Goal: Check status: Check status

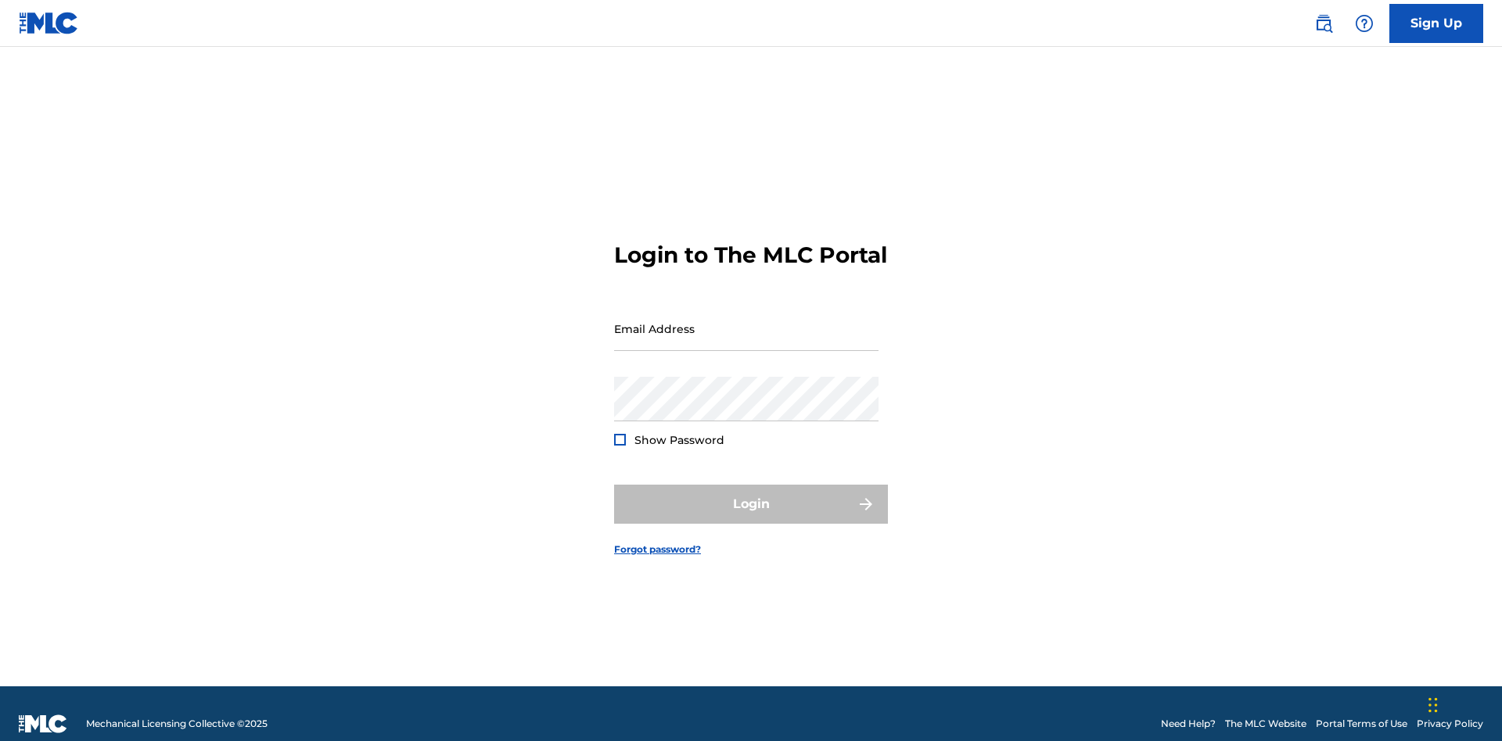
scroll to position [20, 0]
click at [746, 321] on input "Email Address" at bounding box center [746, 329] width 264 height 45
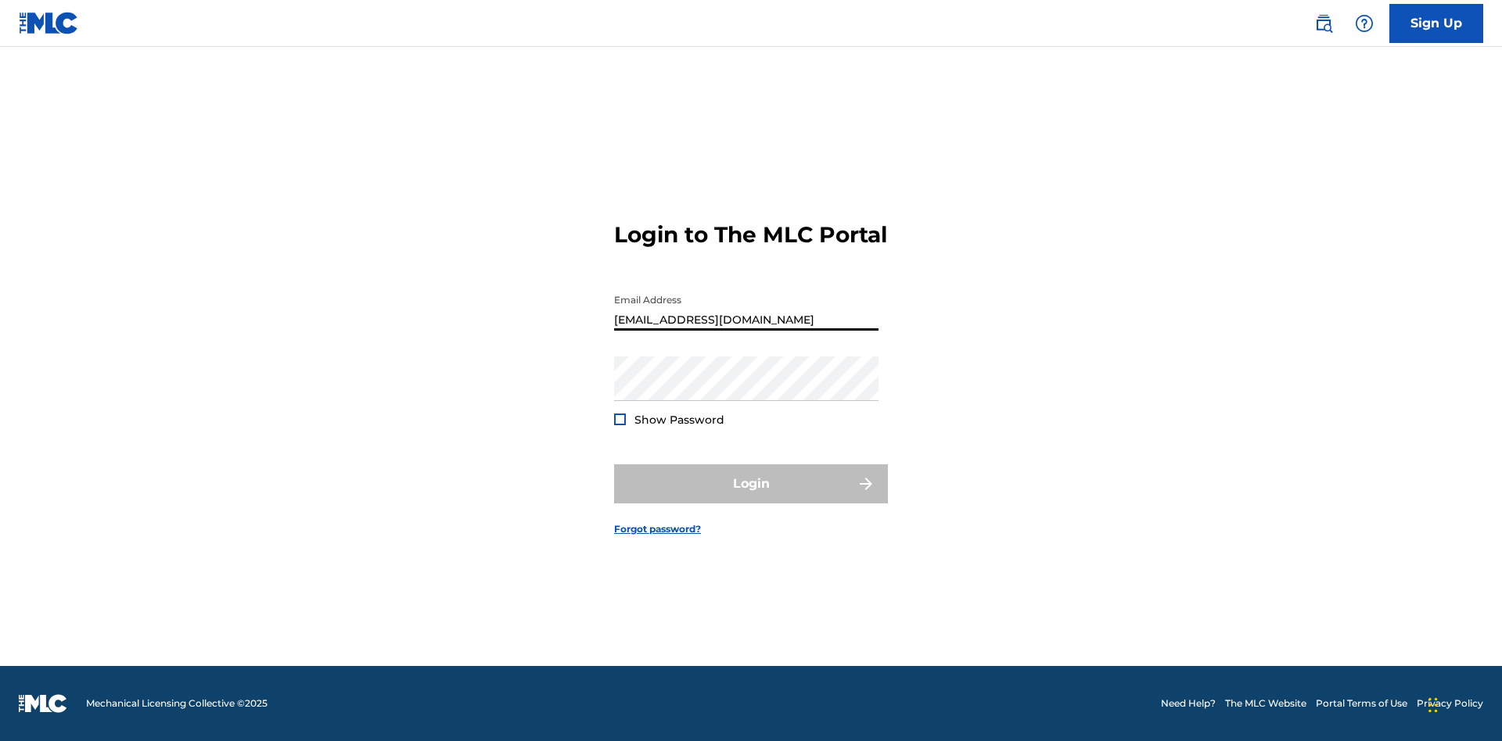
type input "[EMAIL_ADDRESS][DOMAIN_NAME]"
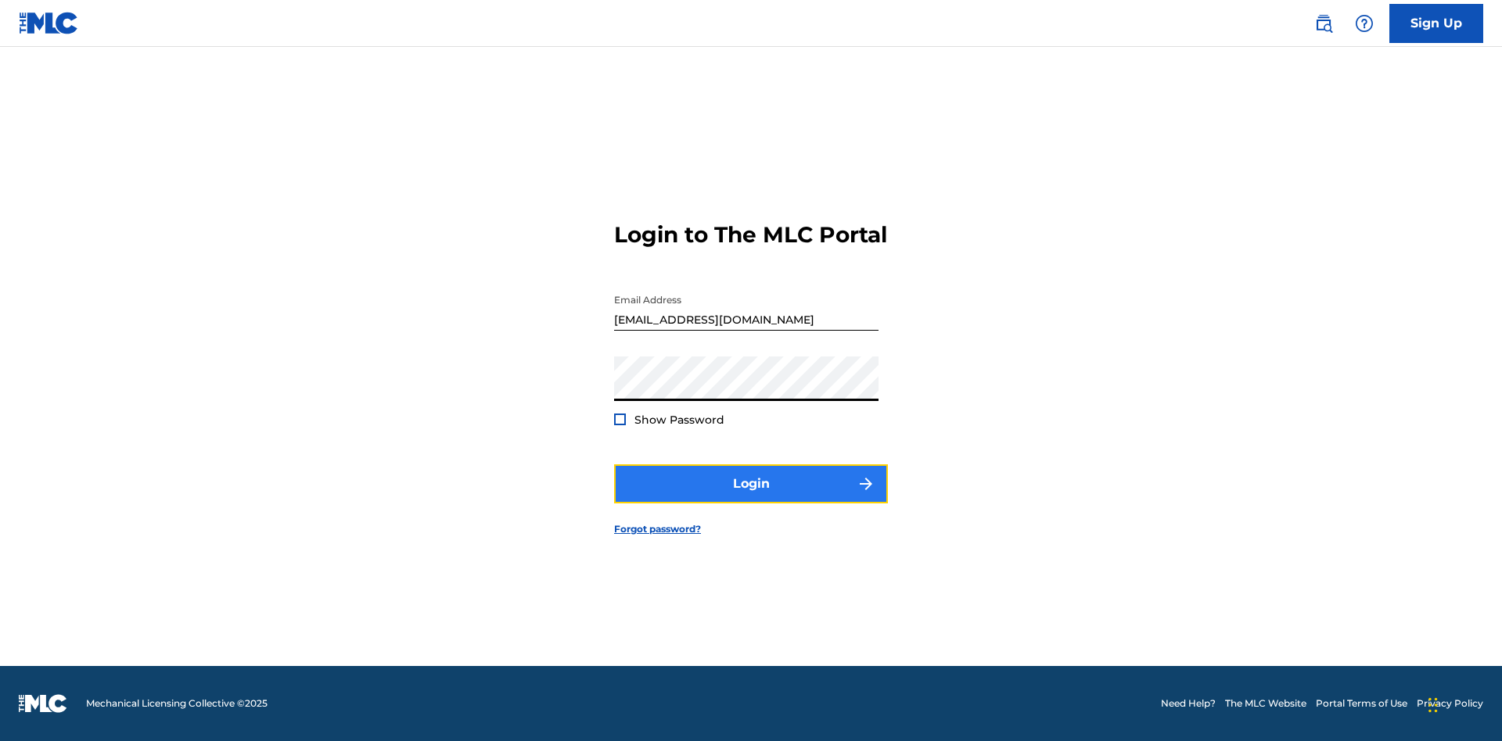
click at [751, 497] on button "Login" at bounding box center [751, 484] width 274 height 39
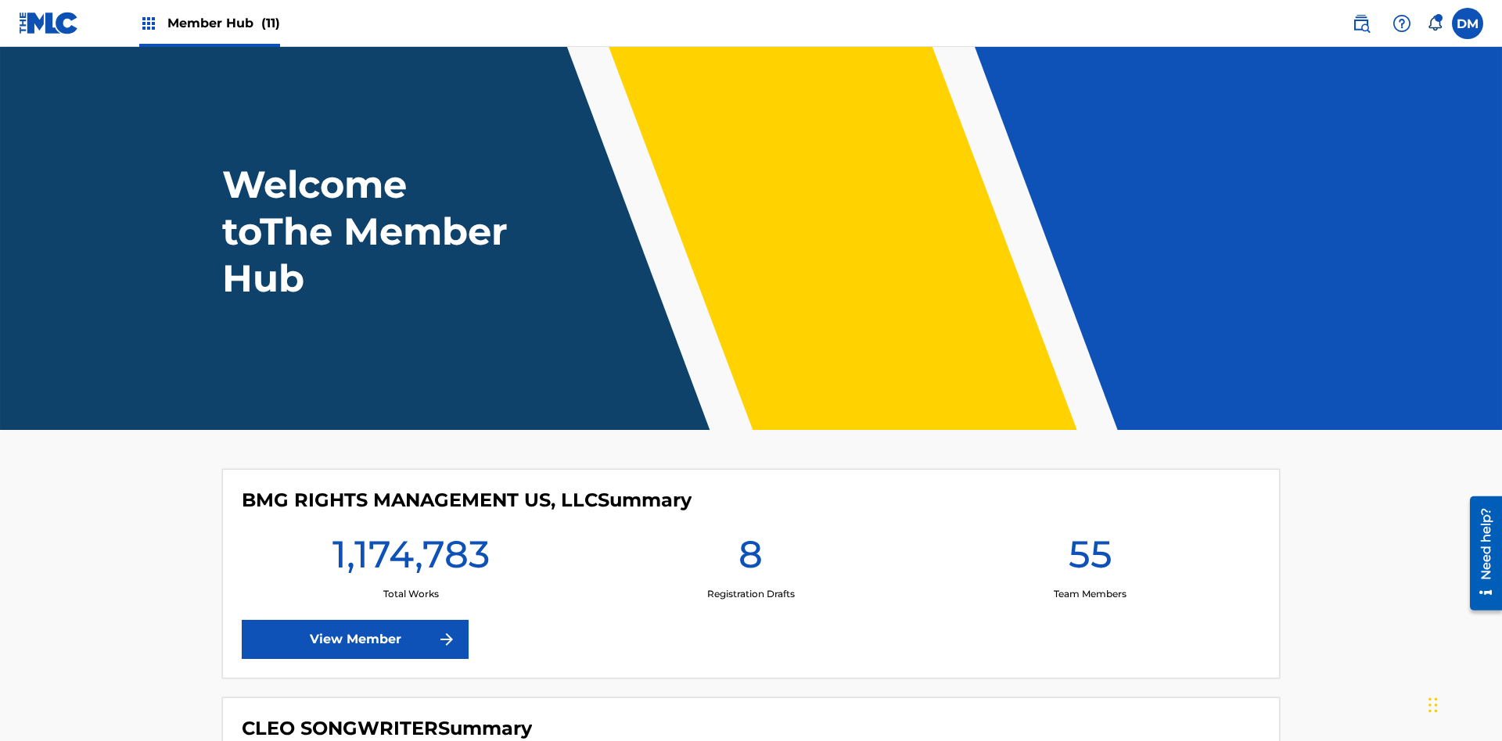
click at [223, 23] on span "Member Hub (11)" at bounding box center [223, 23] width 113 height 18
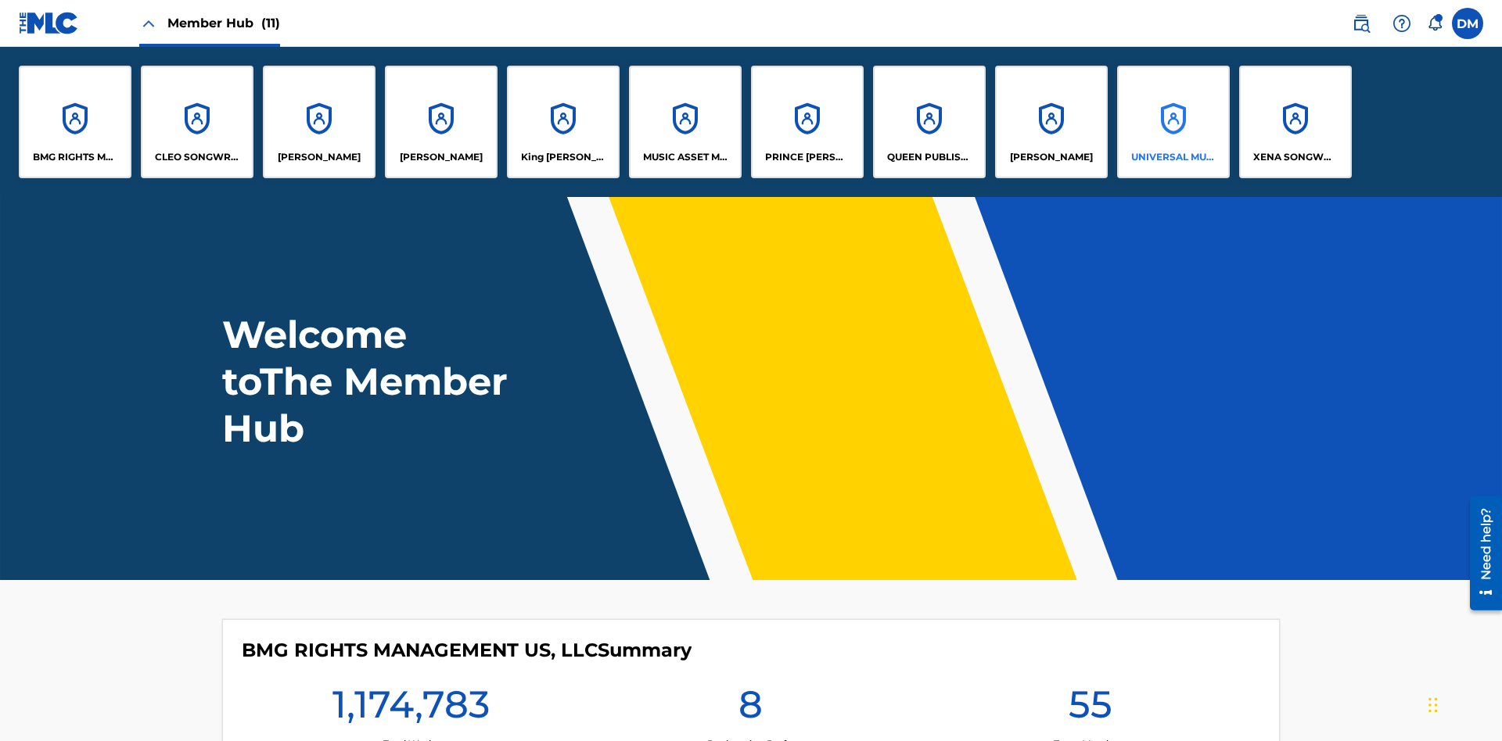
click at [1172, 157] on p "UNIVERSAL MUSIC PUB GROUP" at bounding box center [1173, 157] width 85 height 14
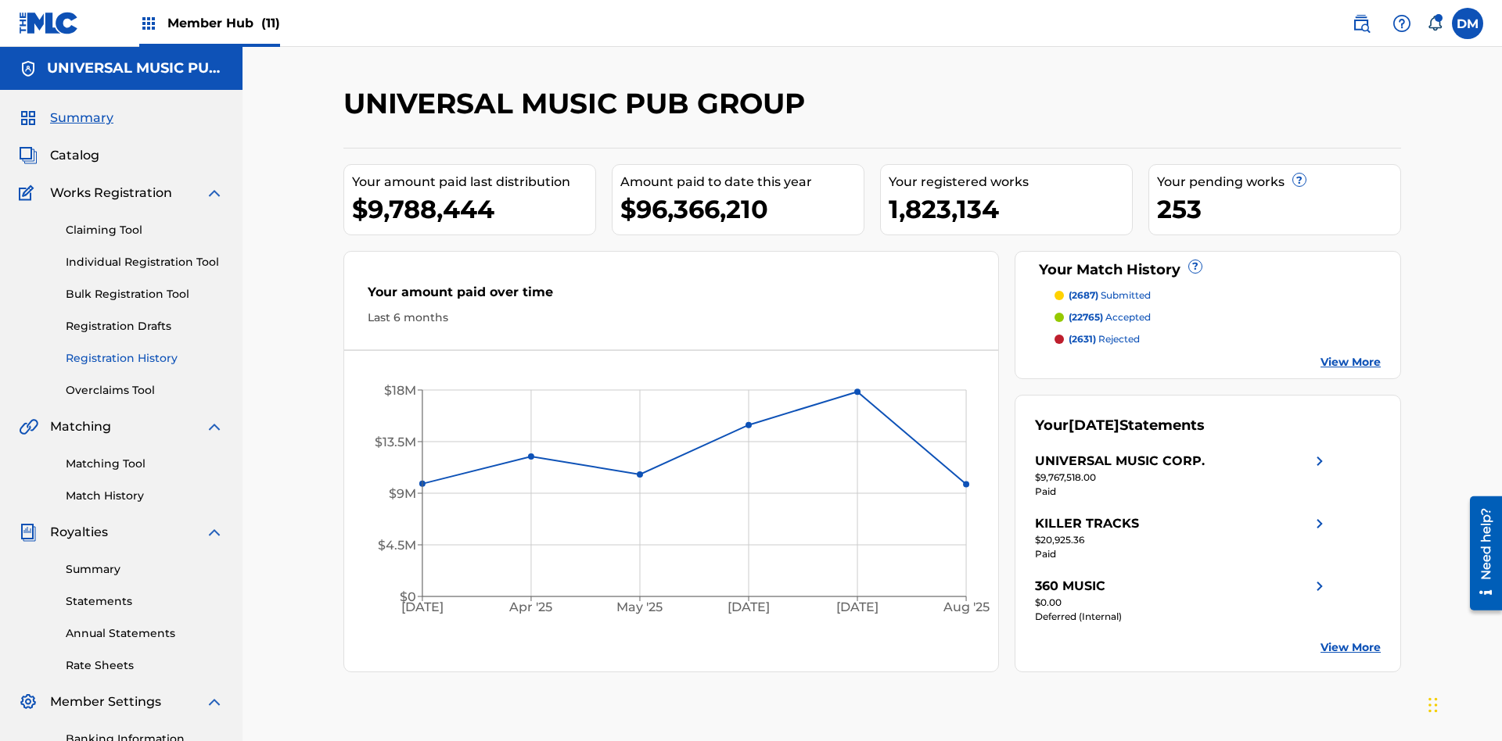
click at [145, 350] on link "Registration History" at bounding box center [145, 358] width 158 height 16
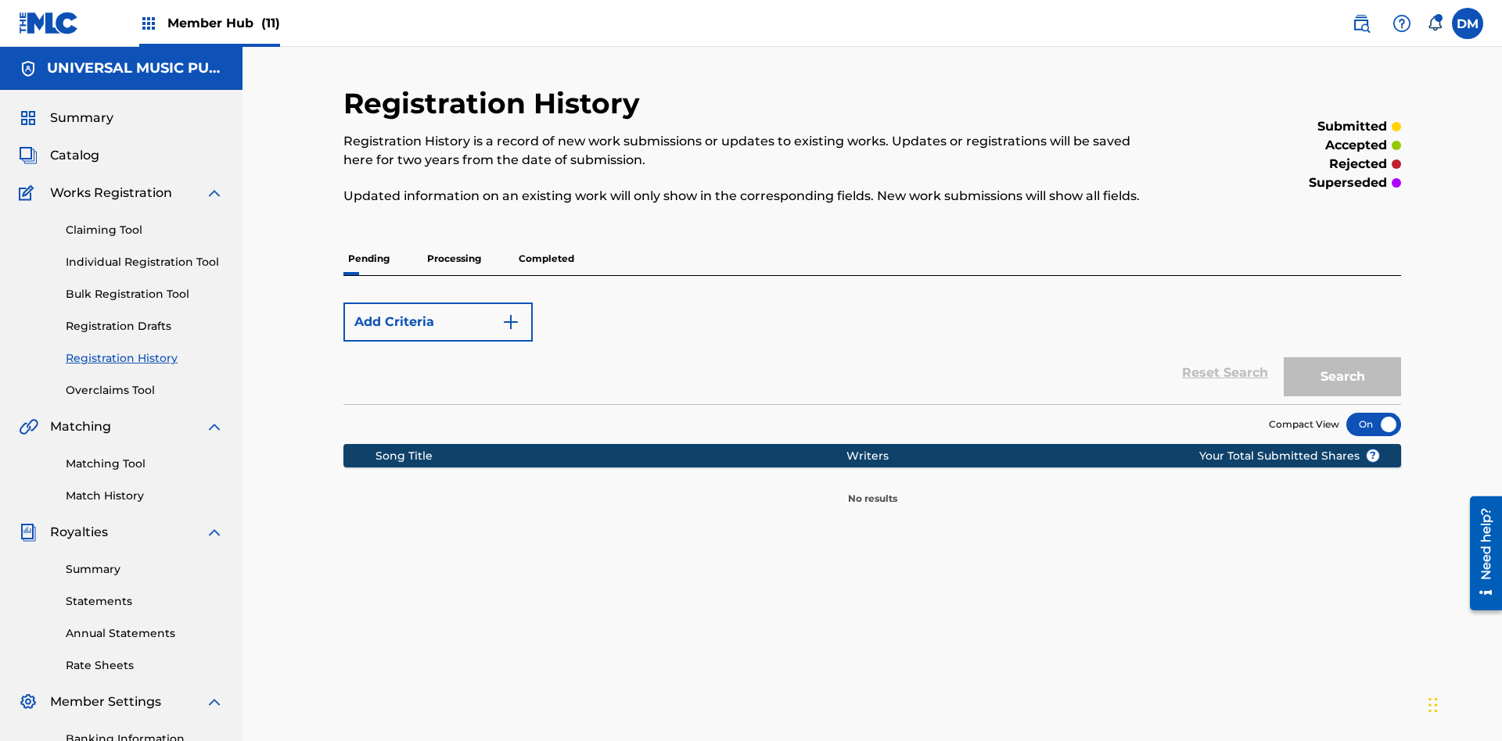
click at [546, 242] on p "Completed" at bounding box center [546, 258] width 65 height 33
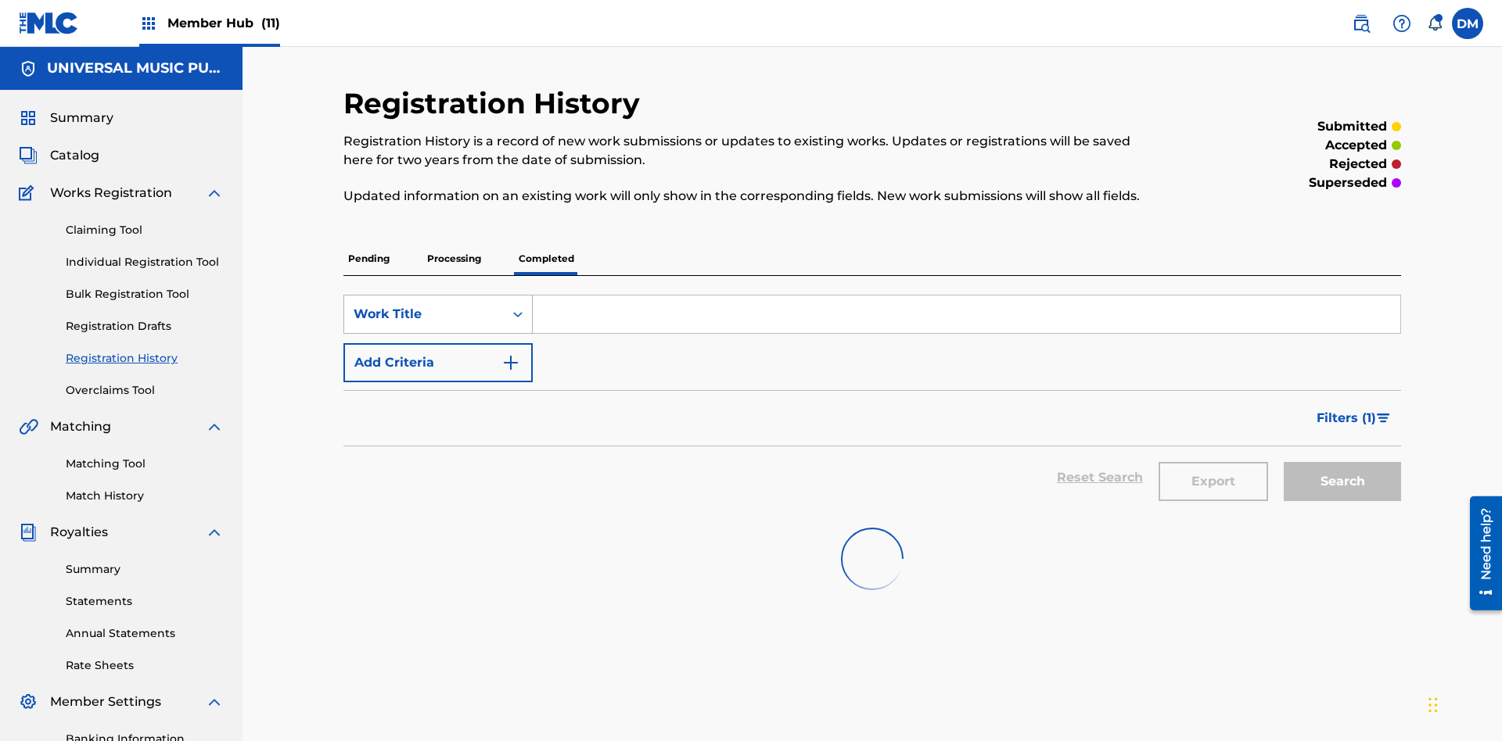
click at [424, 305] on div "Work Title" at bounding box center [424, 314] width 141 height 19
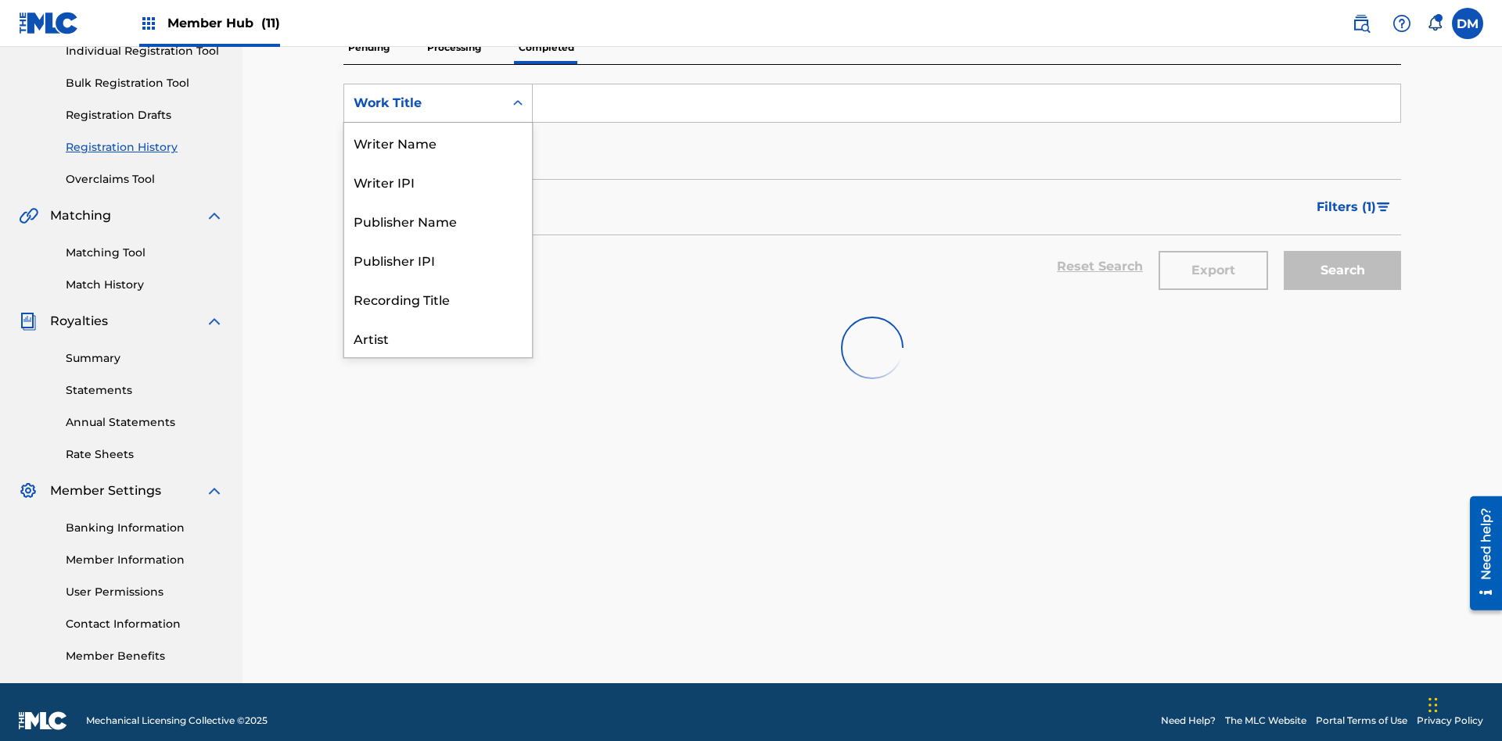
scroll to position [78, 0]
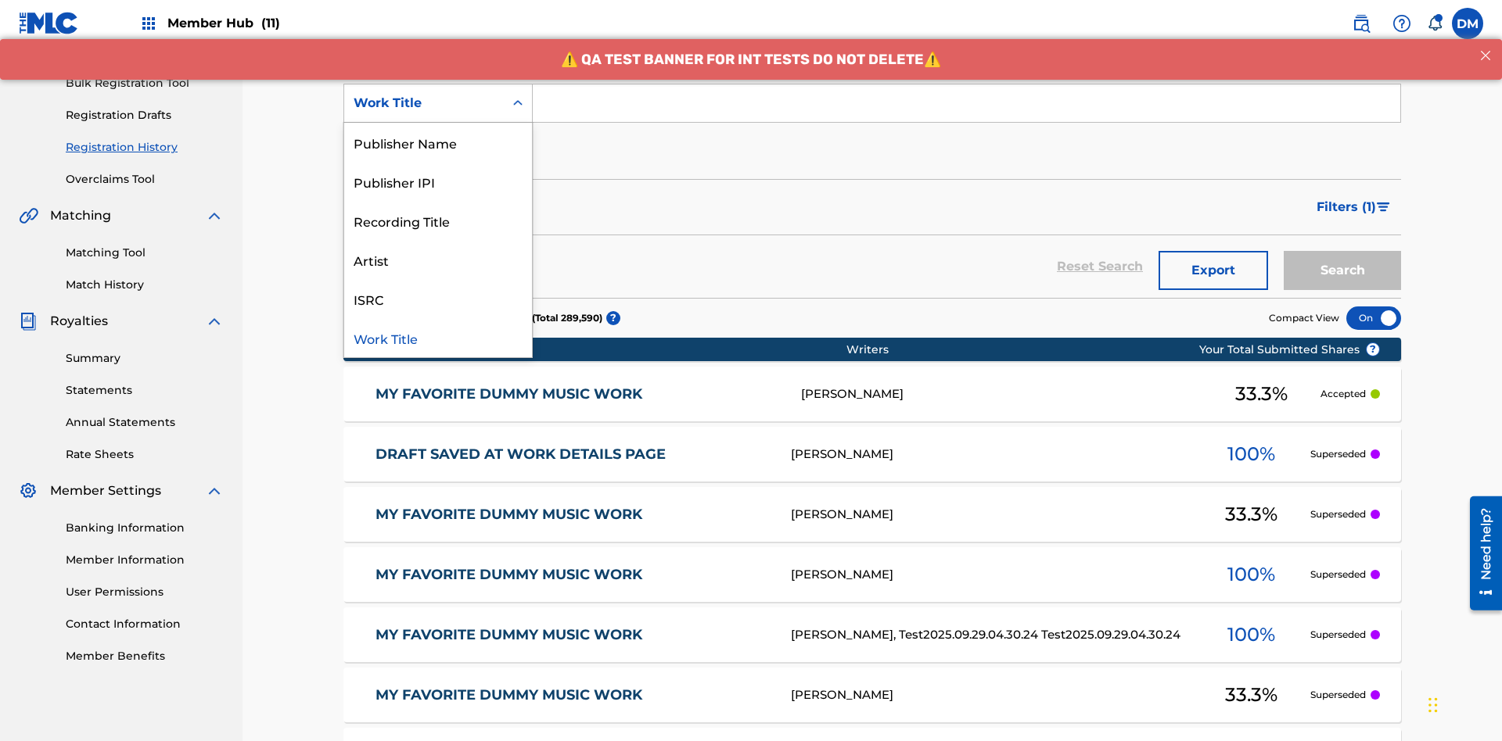
click at [438, 338] on div "Work Title" at bounding box center [438, 337] width 188 height 39
click at [438, 132] on button "Add Criteria" at bounding box center [437, 151] width 189 height 39
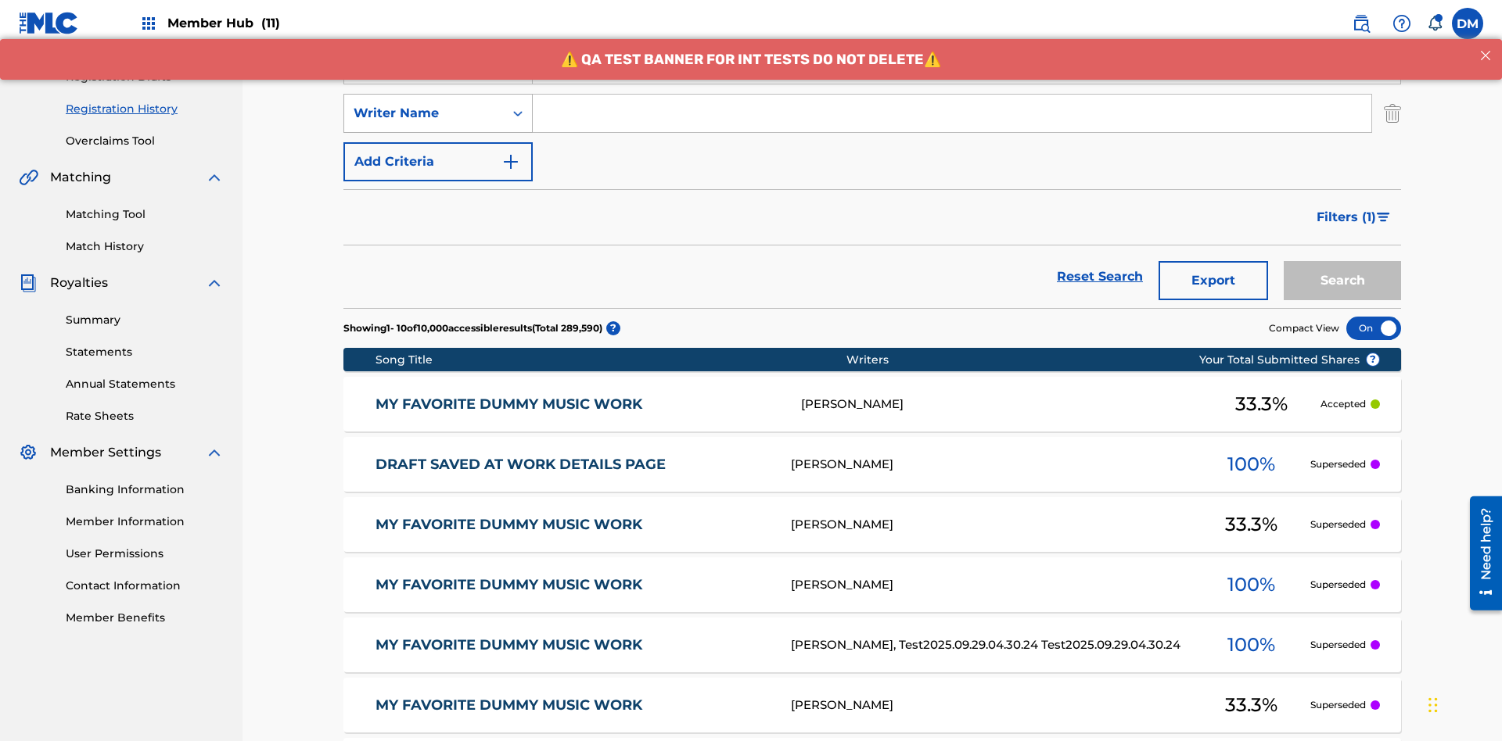
click at [424, 104] on div "Writer Name" at bounding box center [424, 113] width 141 height 19
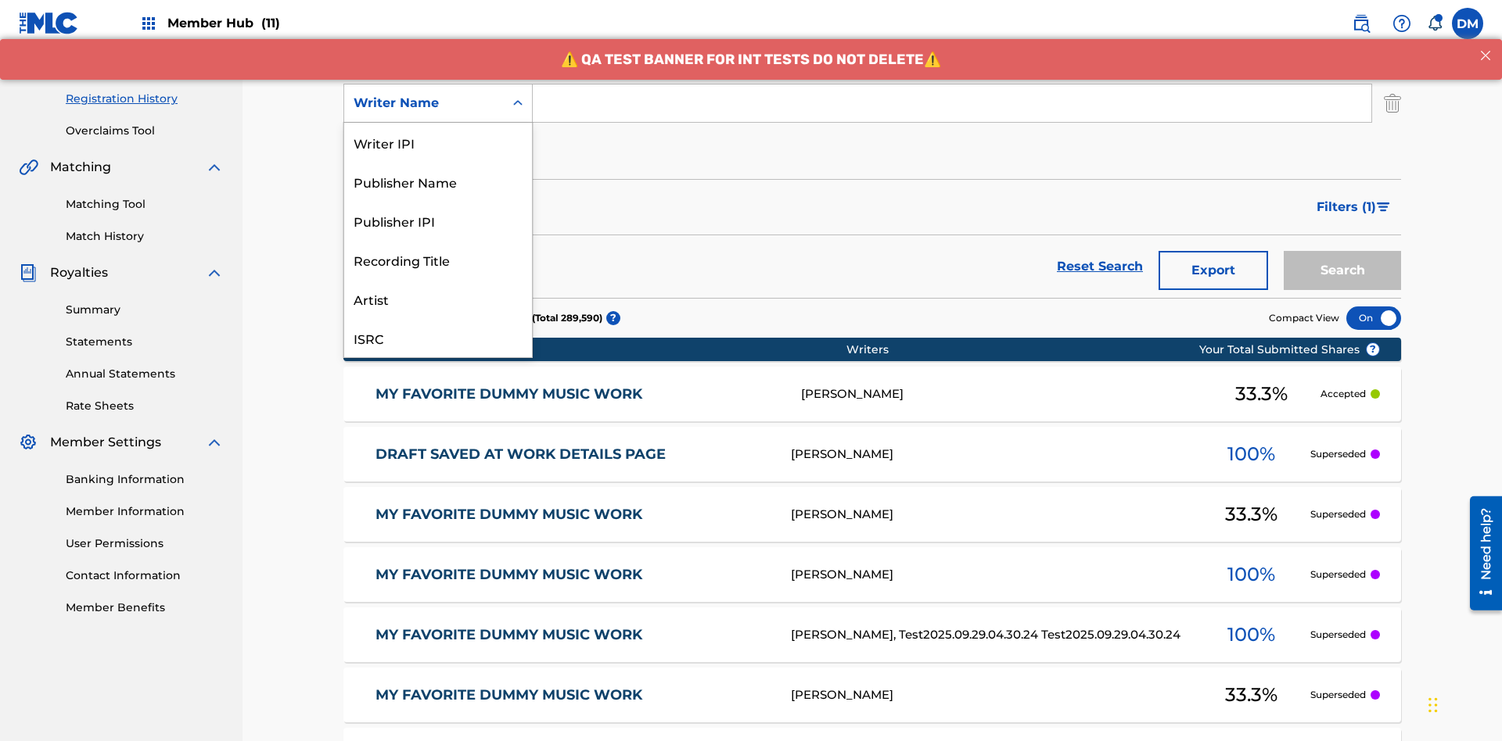
scroll to position [39, 0]
click at [438, 221] on div "Recording Title" at bounding box center [438, 220] width 188 height 39
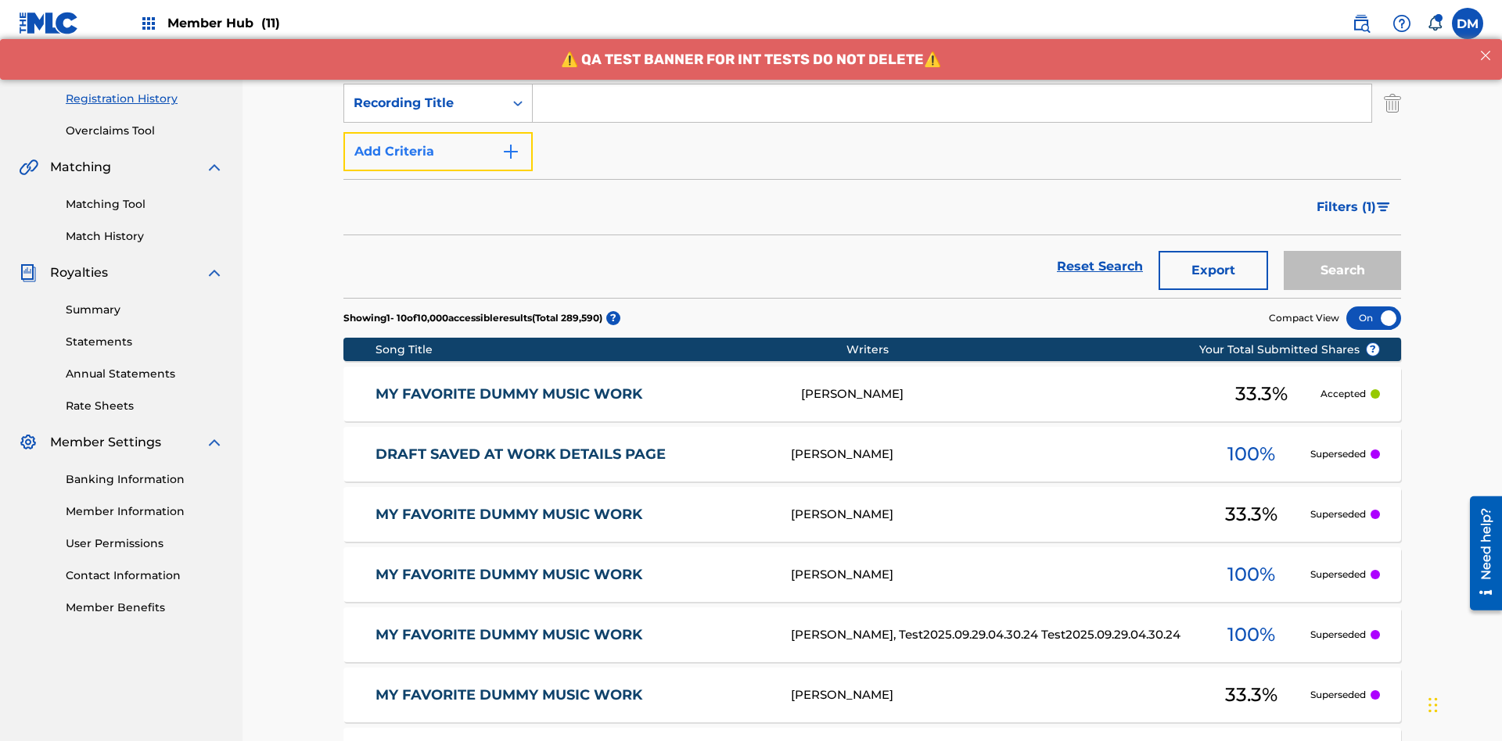
click at [438, 132] on button "Add Criteria" at bounding box center [437, 151] width 189 height 39
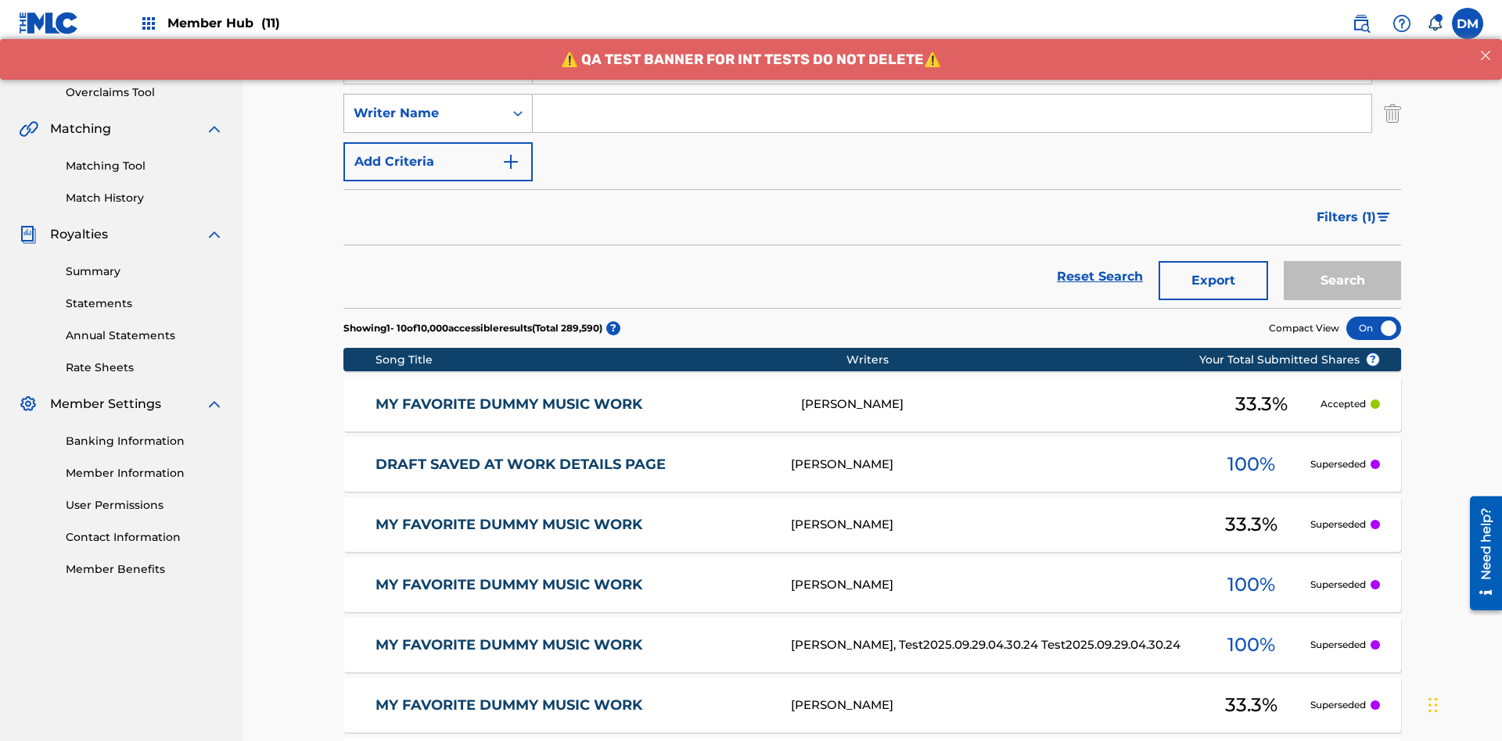
click at [424, 104] on div "Writer Name" at bounding box center [424, 113] width 141 height 19
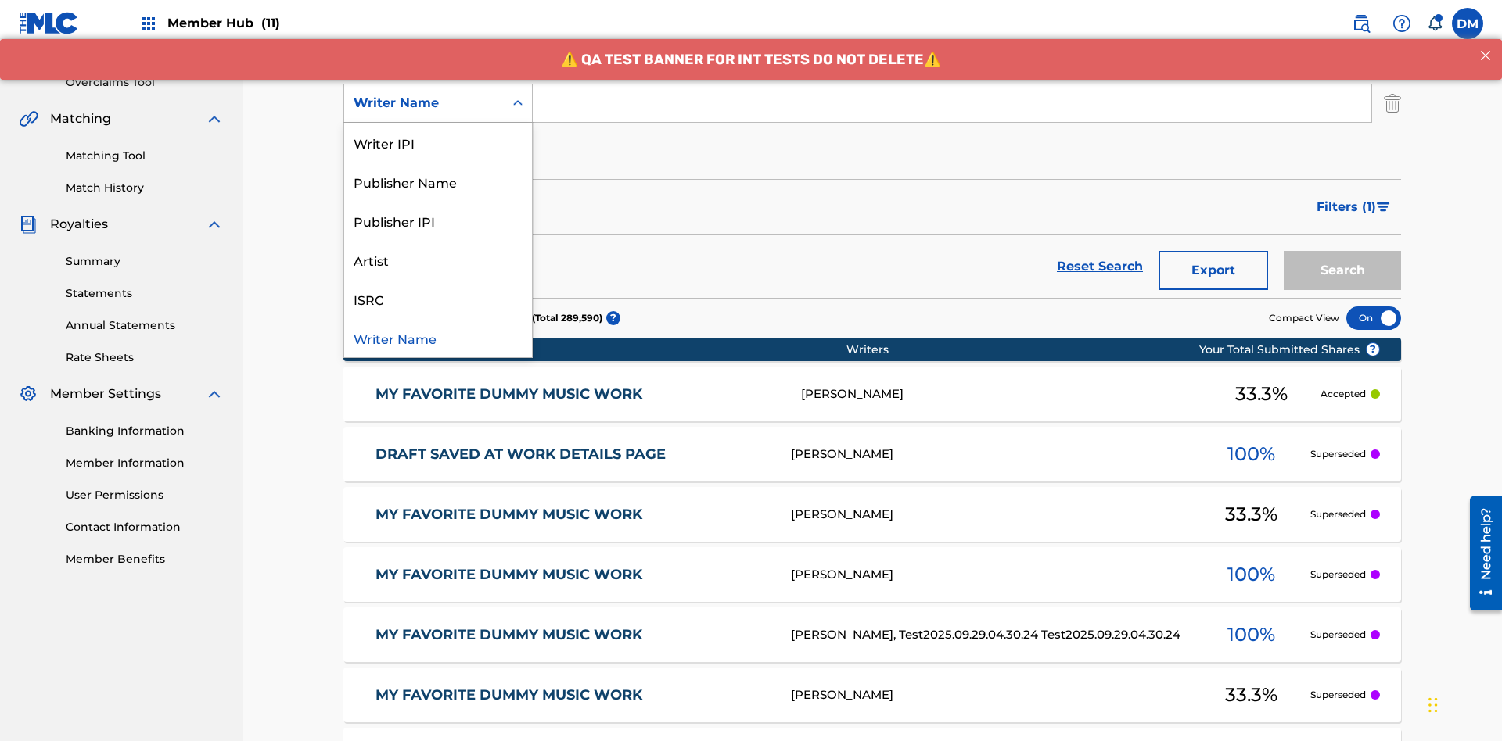
click at [438, 299] on div "ISRC" at bounding box center [438, 298] width 188 height 39
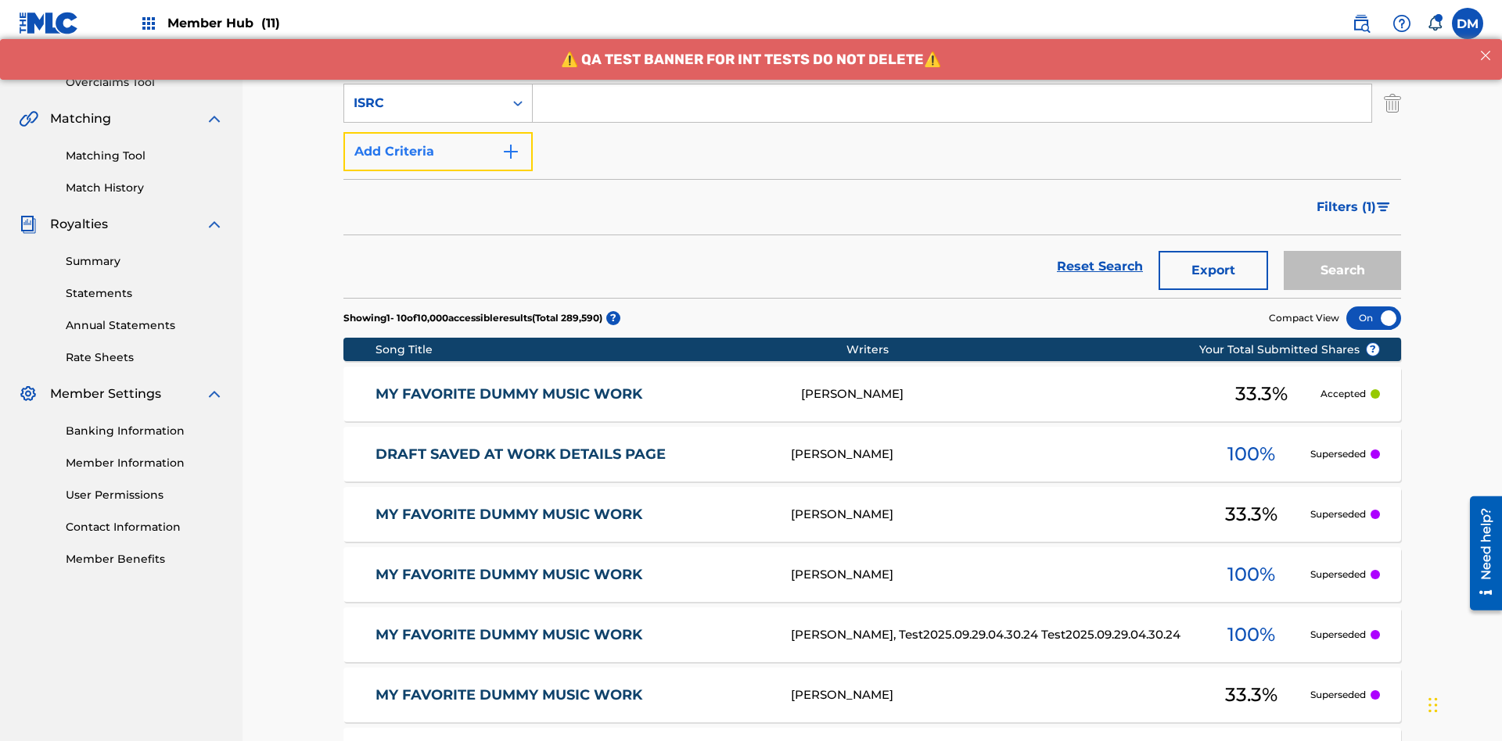
click at [438, 132] on button "Add Criteria" at bounding box center [437, 151] width 189 height 39
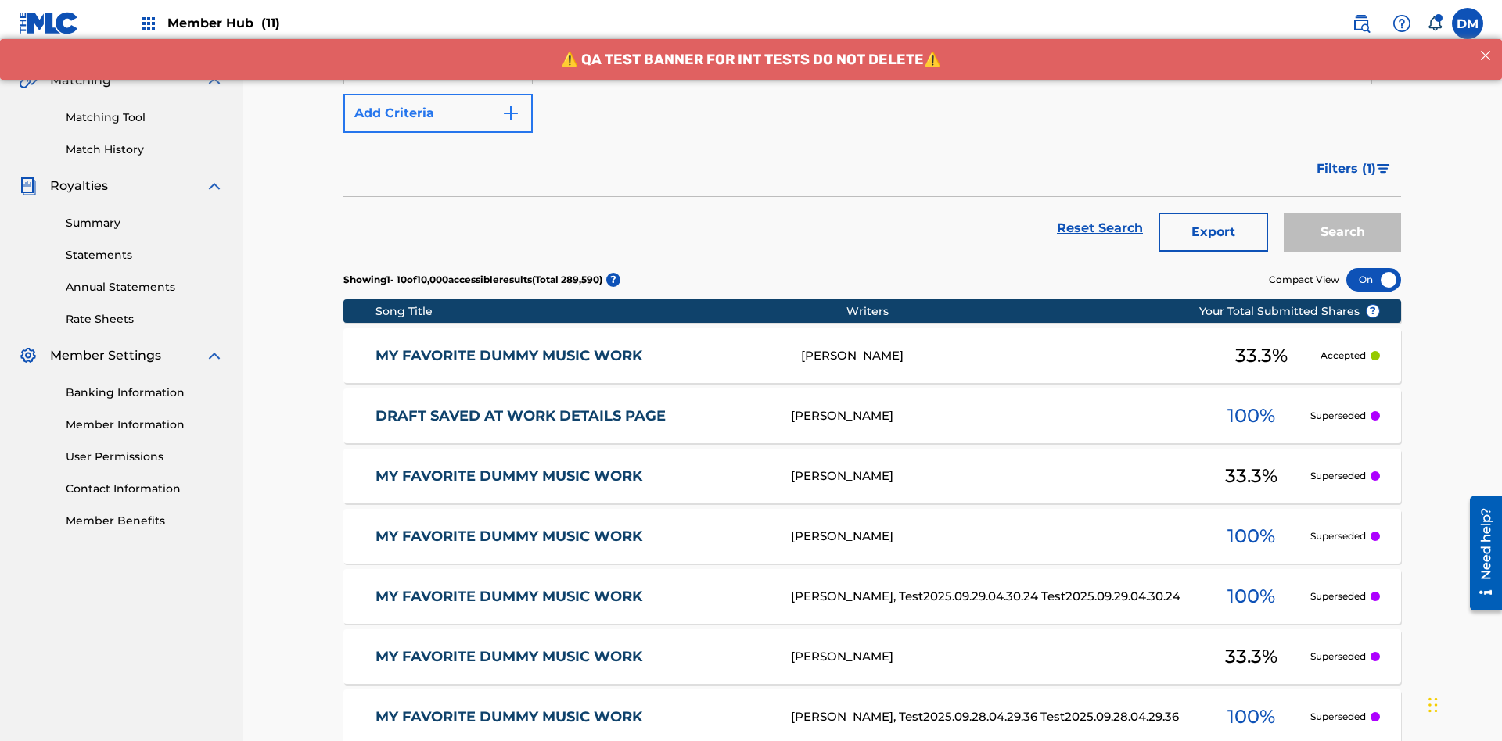
scroll to position [357, 0]
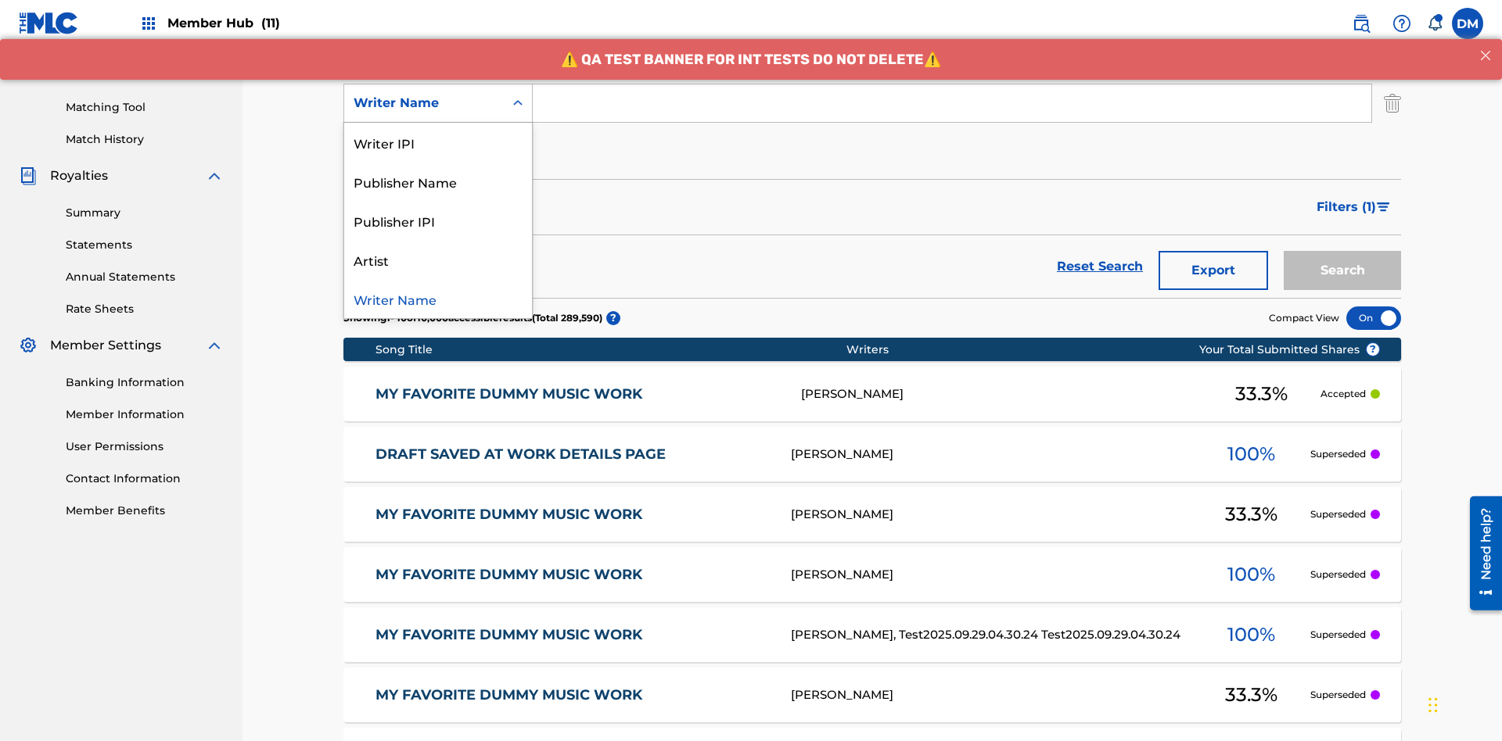
click at [438, 299] on div "Writer Name" at bounding box center [438, 298] width 188 height 39
click at [438, 132] on button "Add Criteria" at bounding box center [437, 151] width 189 height 39
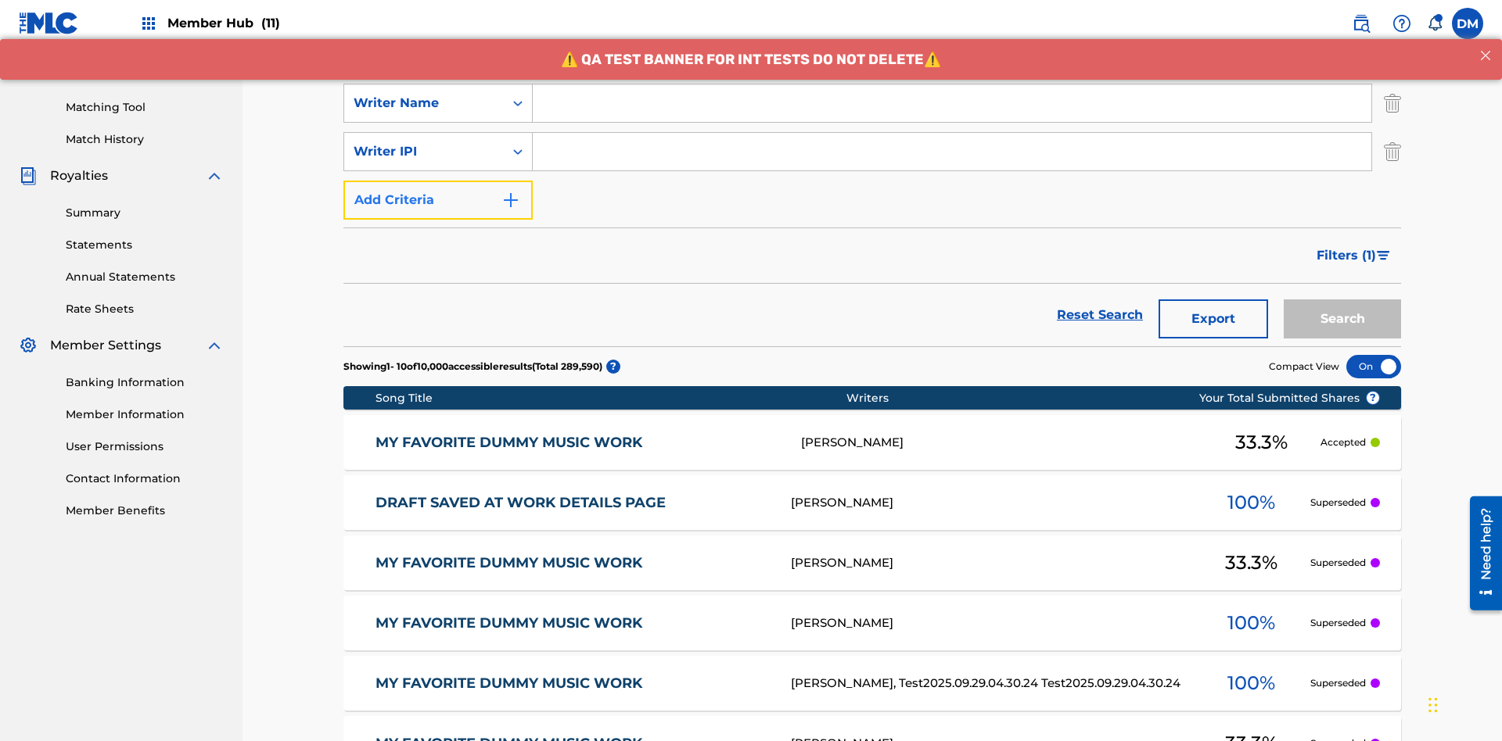
scroll to position [405, 0]
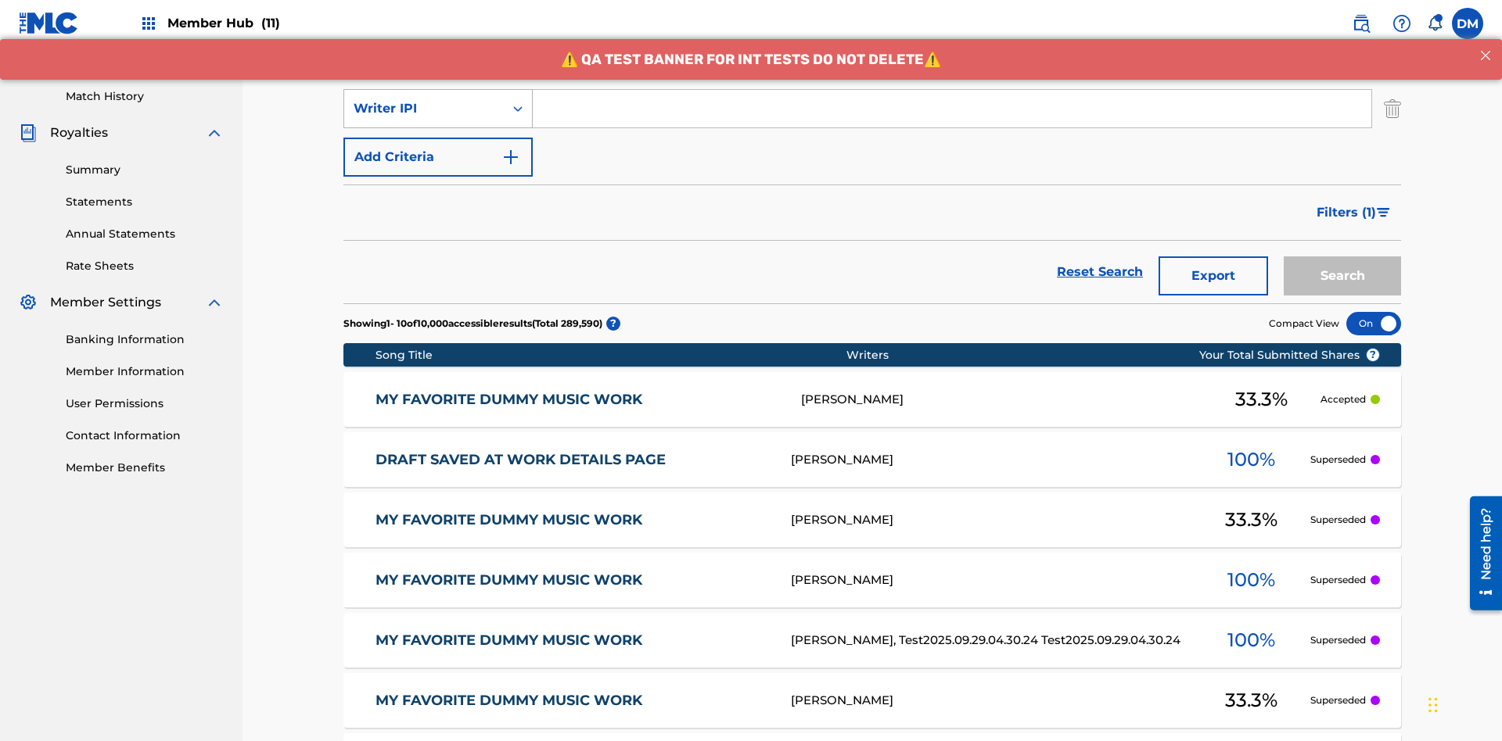
click at [424, 103] on div "Writer IPI" at bounding box center [424, 108] width 141 height 19
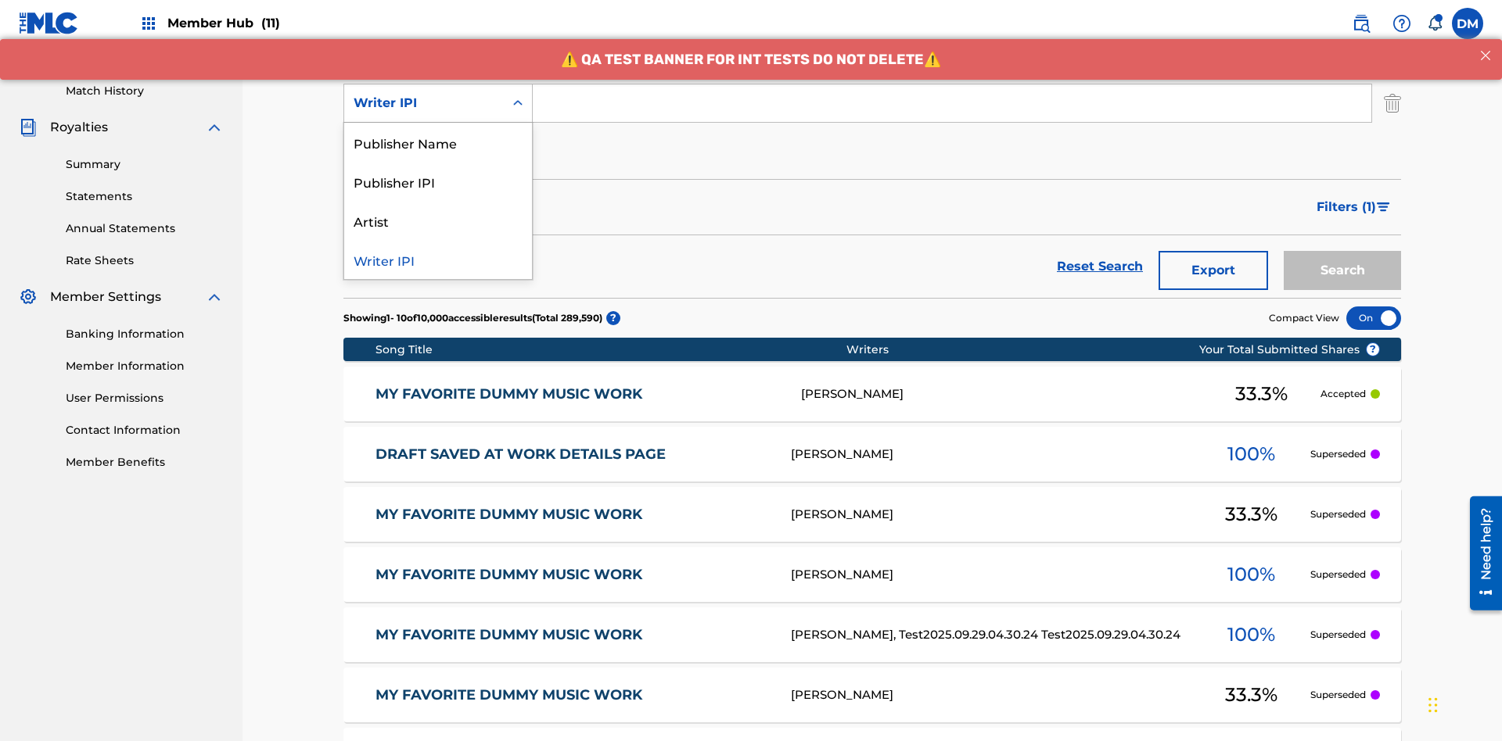
click at [438, 142] on div "Publisher Name" at bounding box center [438, 142] width 188 height 39
click at [438, 132] on button "Add Criteria" at bounding box center [437, 151] width 189 height 39
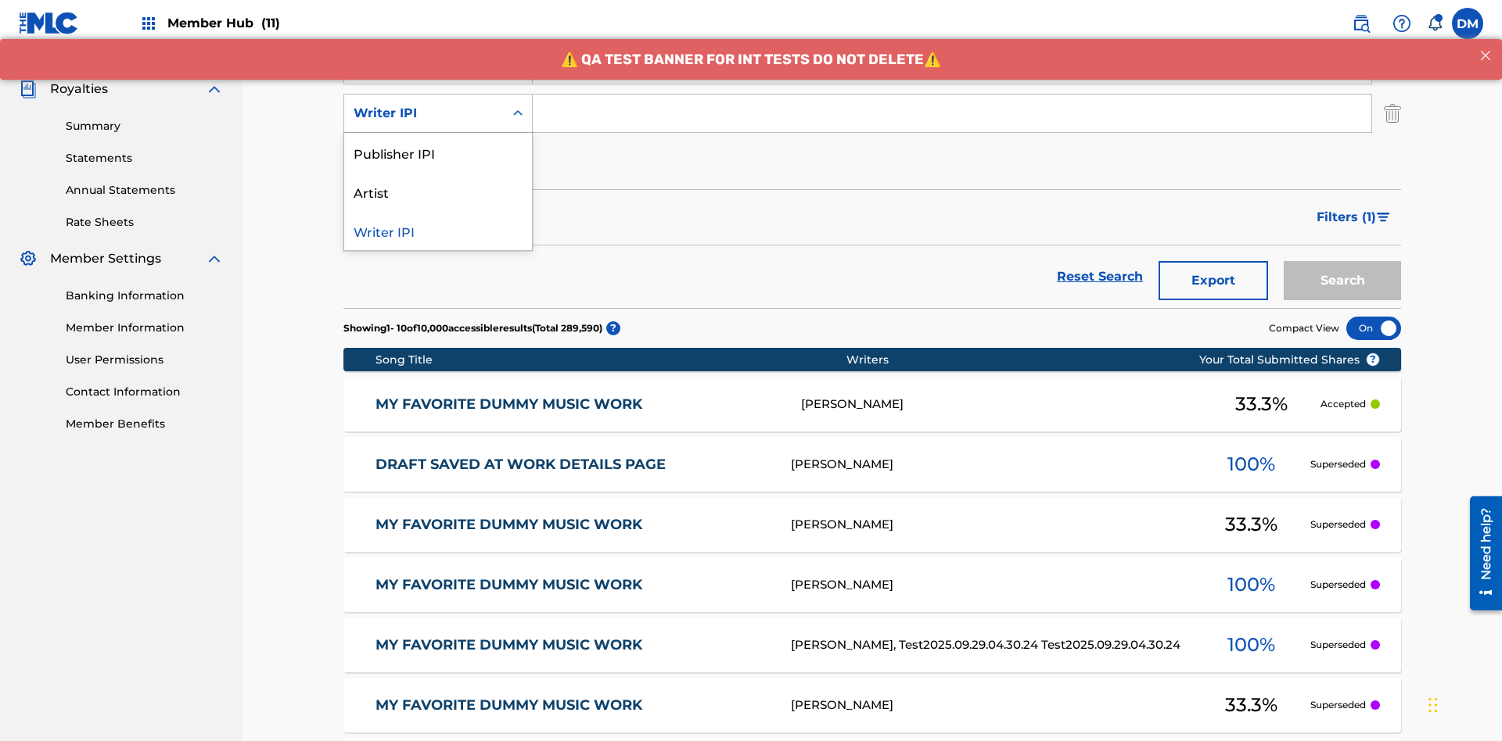
scroll to position [454, 0]
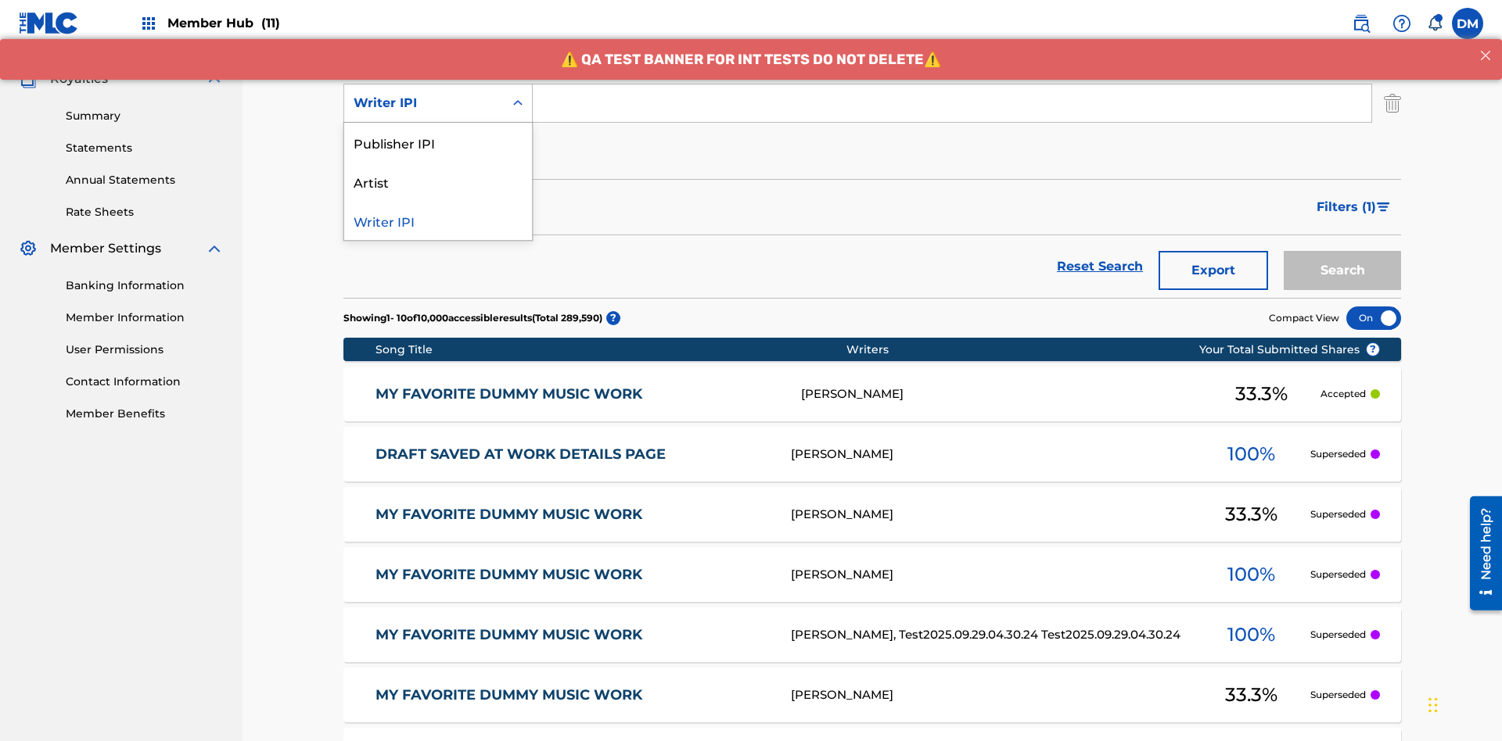
click at [438, 142] on div "Publisher IPI" at bounding box center [438, 142] width 188 height 39
click at [438, 132] on button "Add Criteria" at bounding box center [437, 151] width 189 height 39
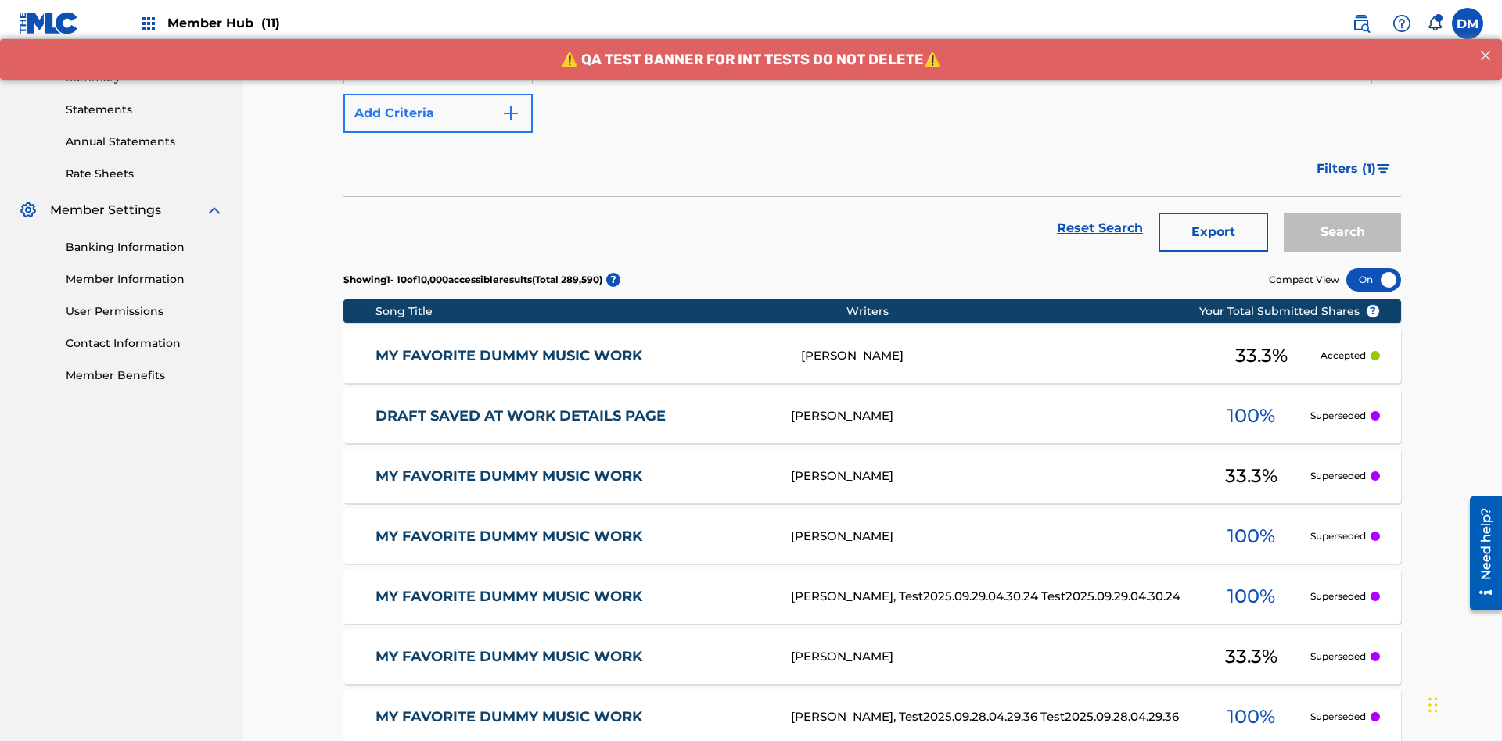
scroll to position [502, 0]
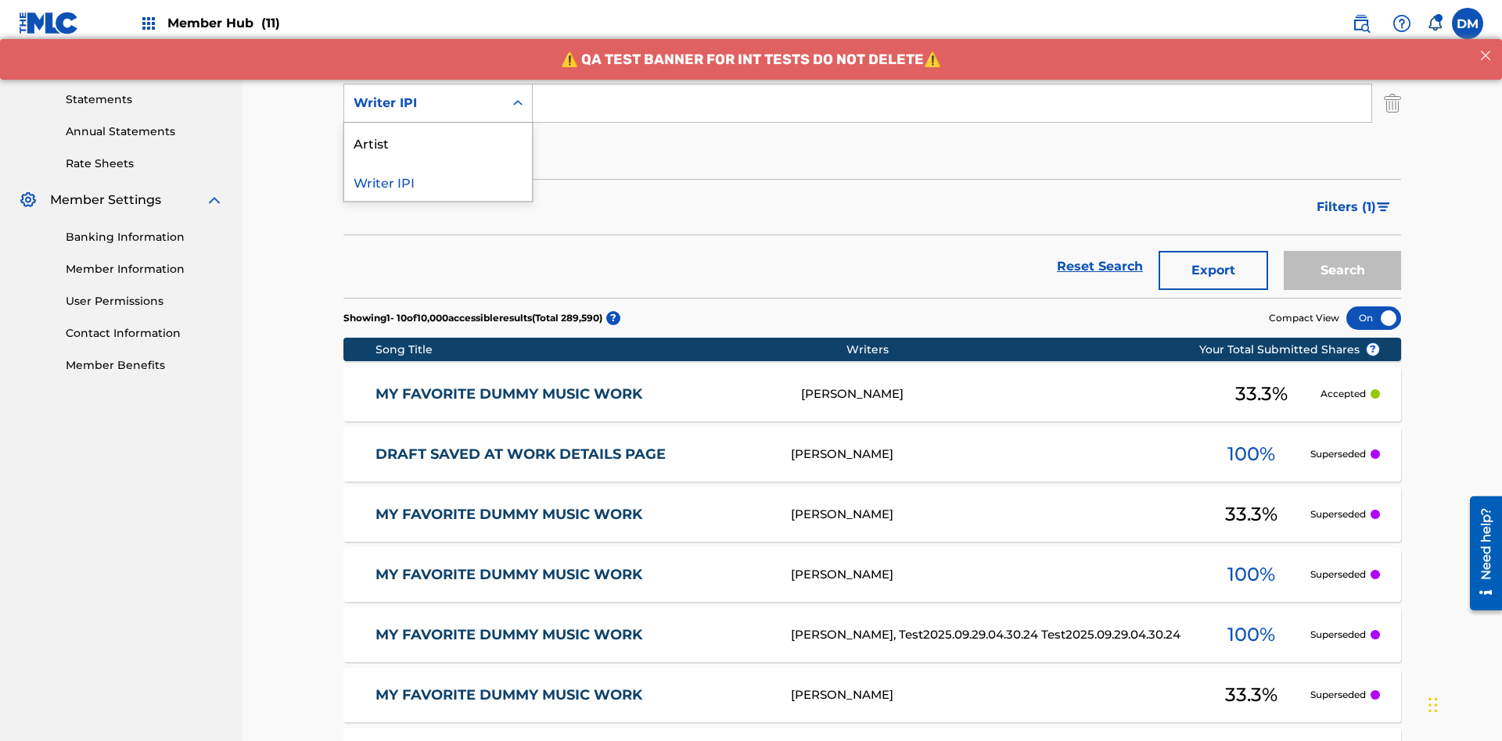
click at [438, 142] on div "Artist" at bounding box center [438, 142] width 188 height 39
click at [438, 132] on button "Add Criteria" at bounding box center [437, 151] width 189 height 39
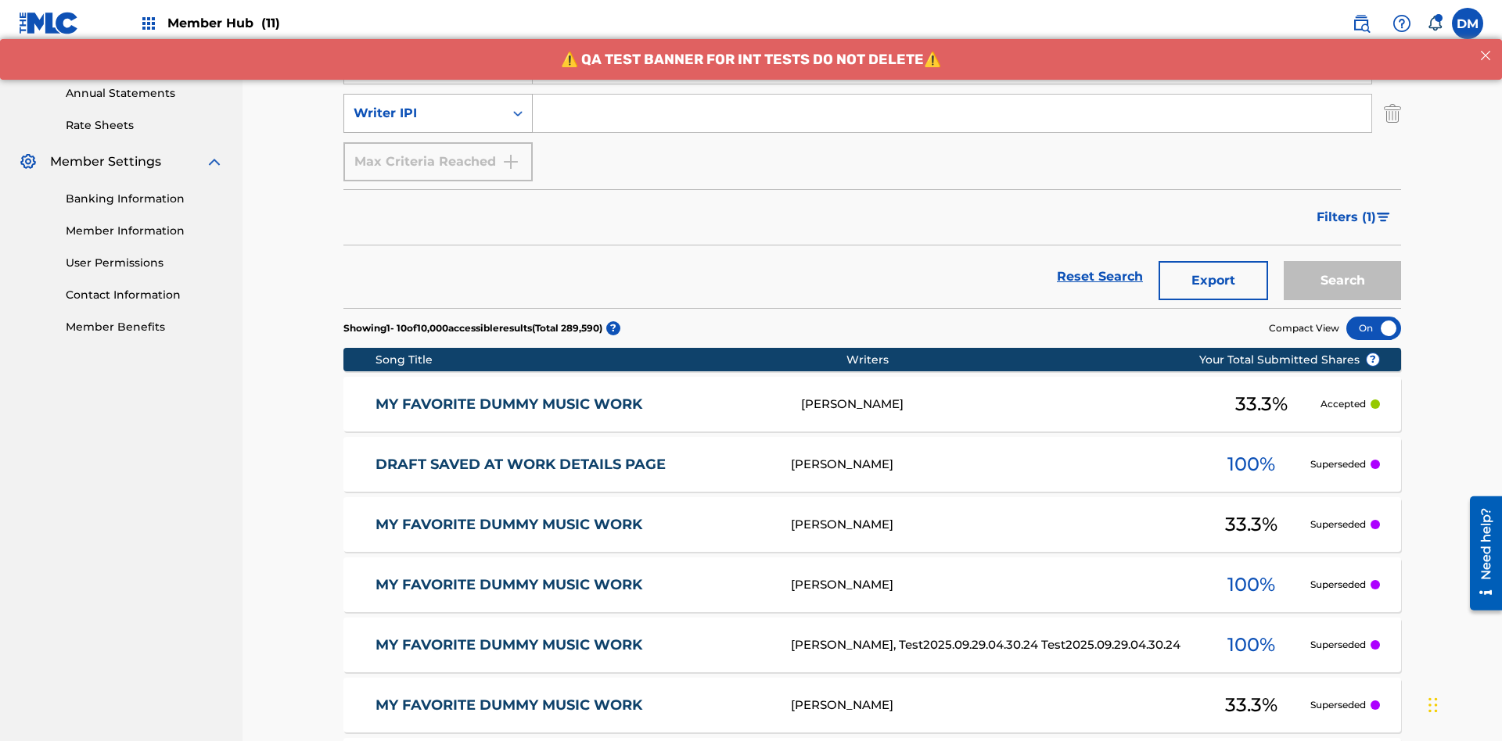
click at [424, 104] on div "Writer IPI" at bounding box center [424, 113] width 141 height 19
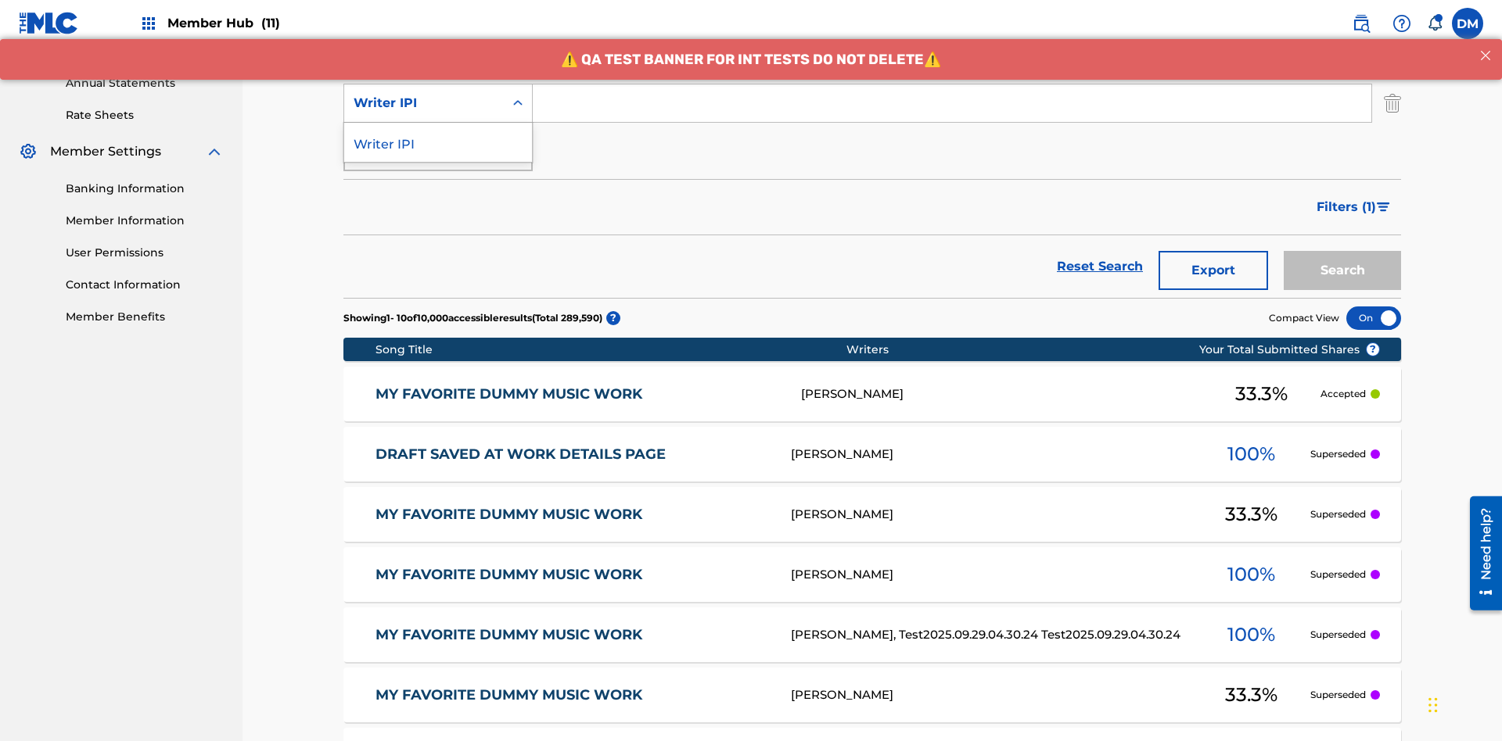
click at [438, 142] on div "Writer IPI" at bounding box center [438, 142] width 188 height 39
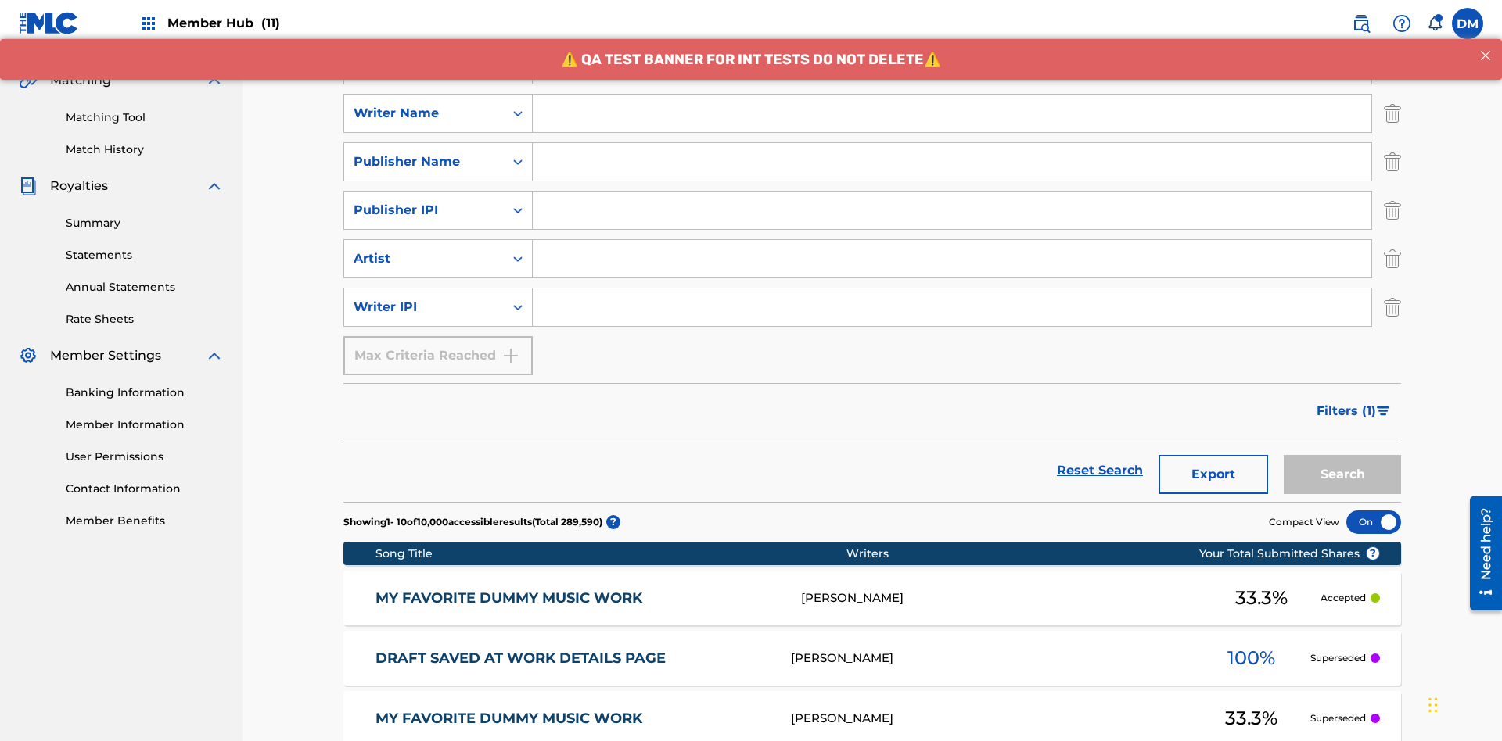
click at [952, 84] on input "Search Form" at bounding box center [952, 65] width 838 height 38
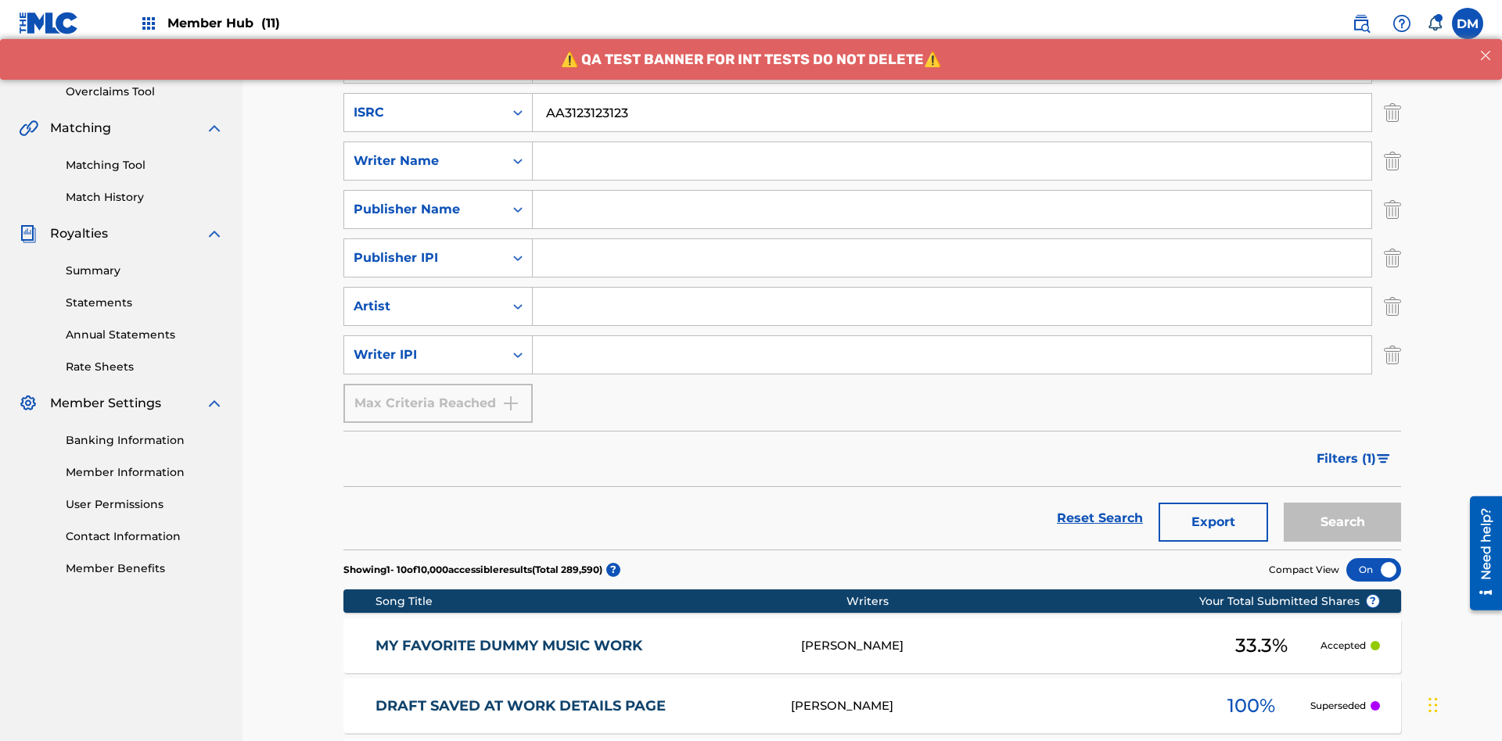
type input "AA3123123123"
click at [966, 34] on input "Search Form" at bounding box center [966, 16] width 867 height 38
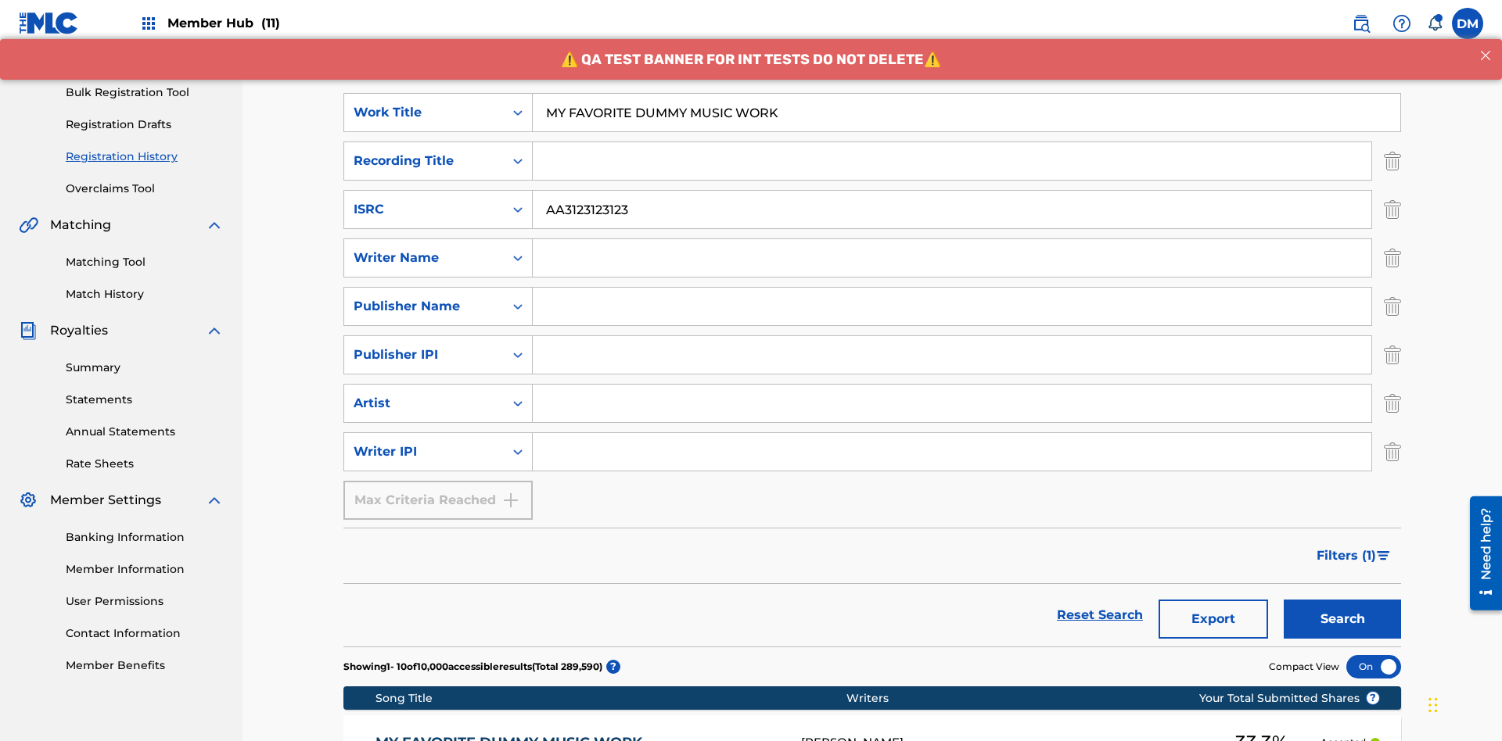
type input "MY FAVORITE DUMMY MUSIC WORK"
click at [952, 239] on input "Search Form" at bounding box center [952, 258] width 838 height 38
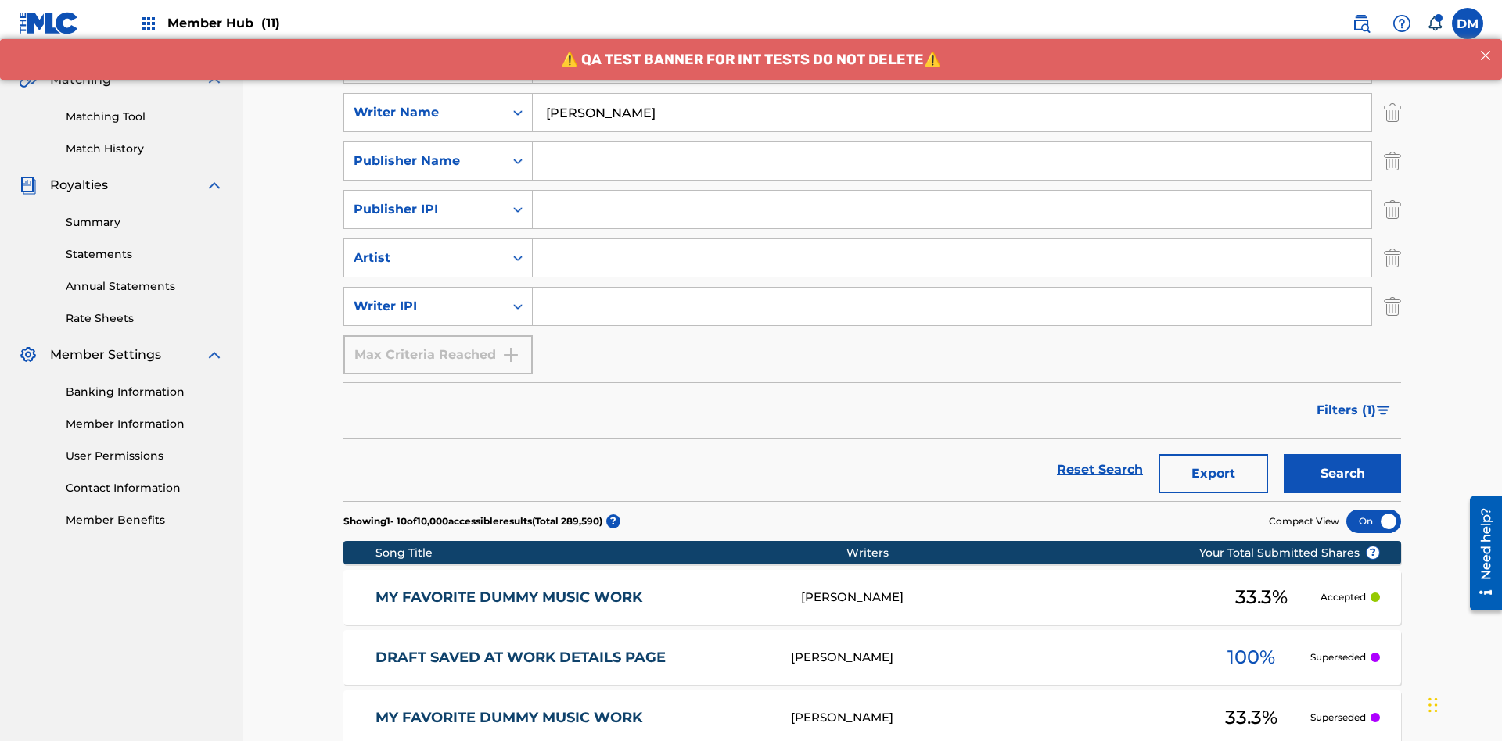
type input "[PERSON_NAME]"
click at [952, 288] on input "Search Form" at bounding box center [952, 307] width 838 height 38
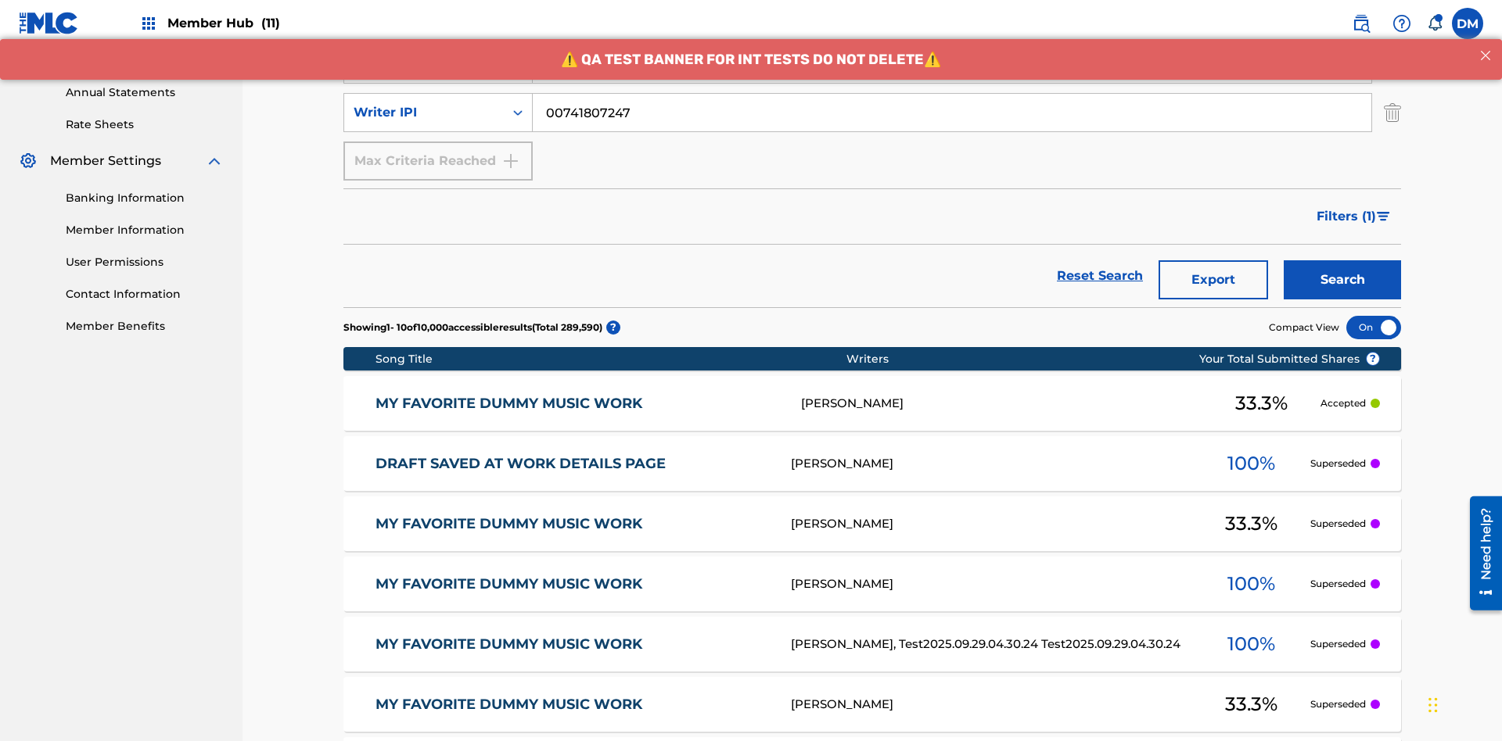
type input "00741807247"
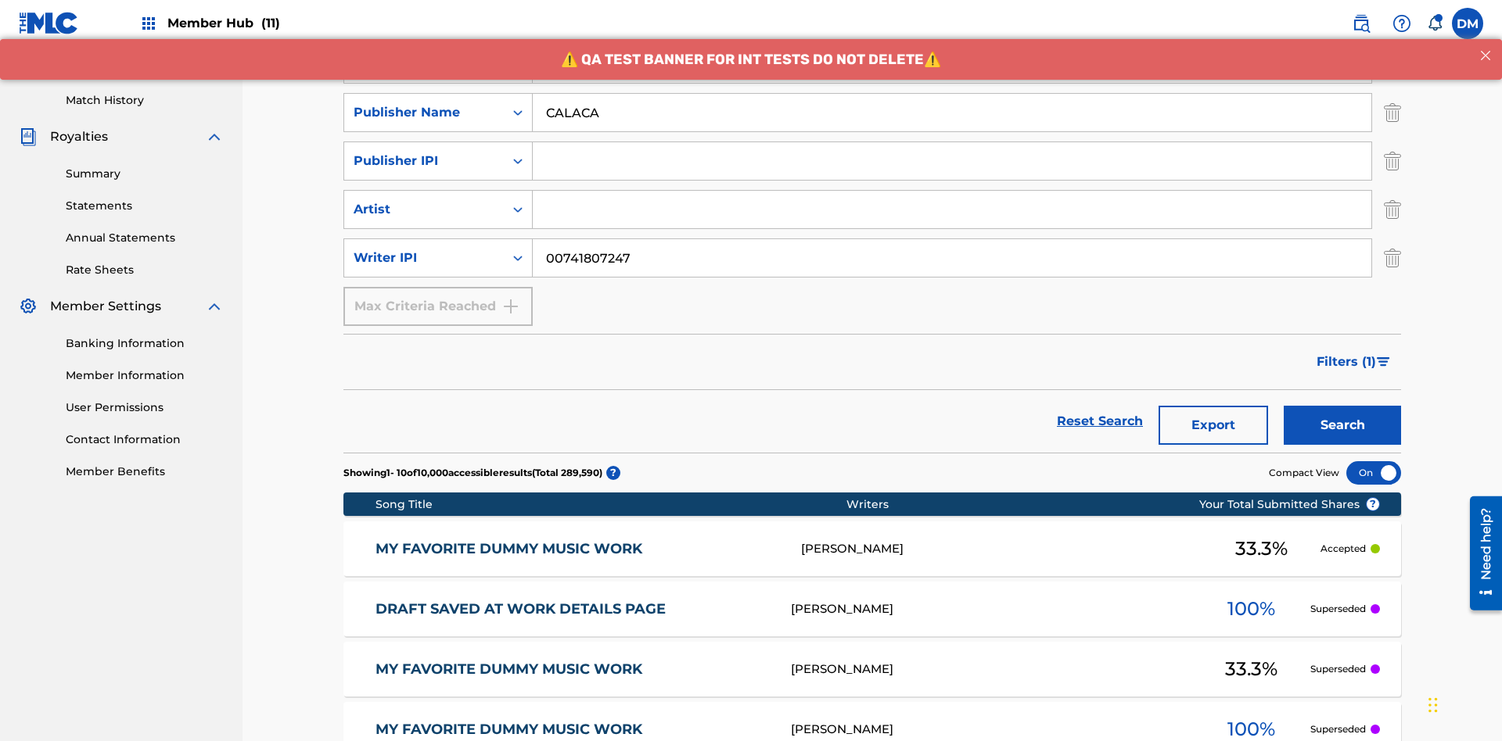
type input "CALACA"
click at [952, 142] on input "Search Form" at bounding box center [952, 161] width 838 height 38
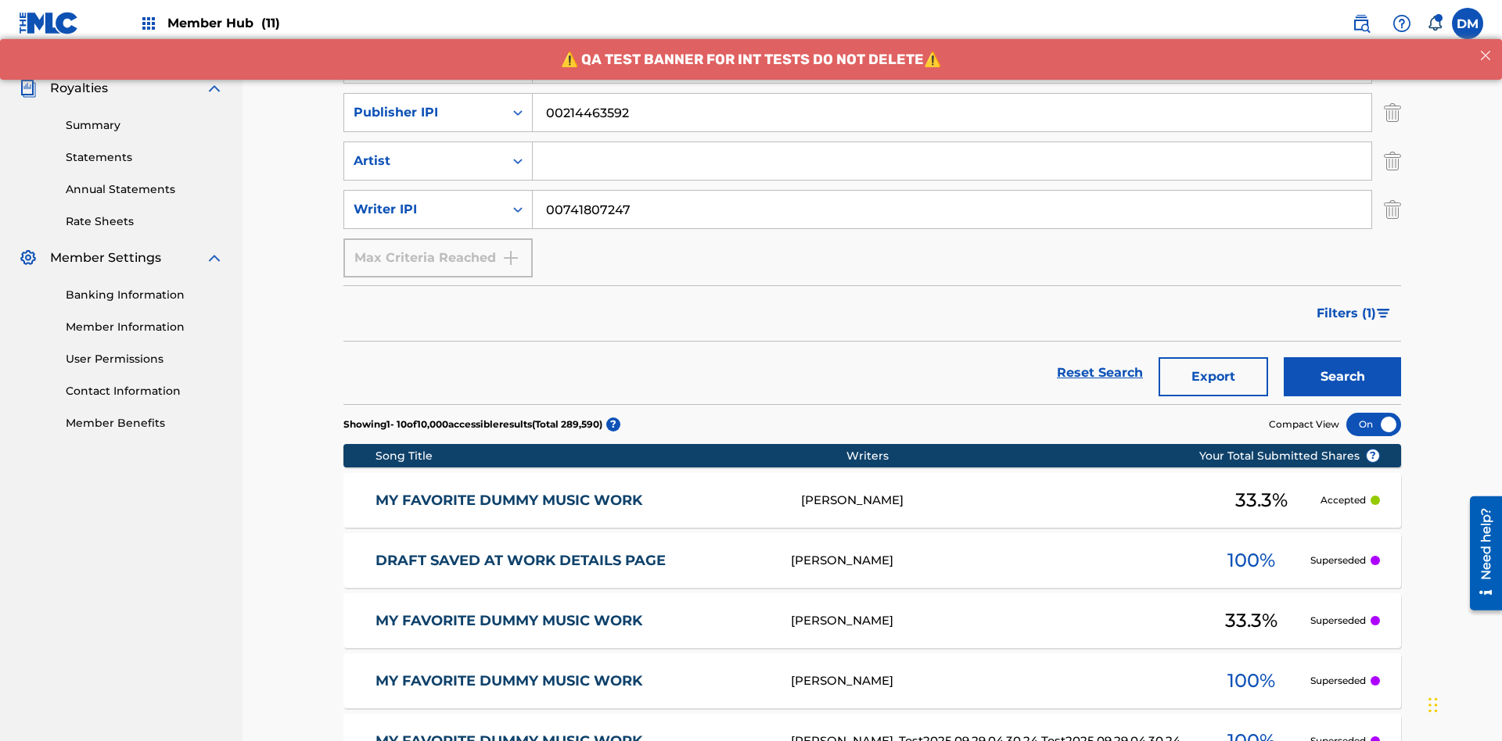
type input "00214463592"
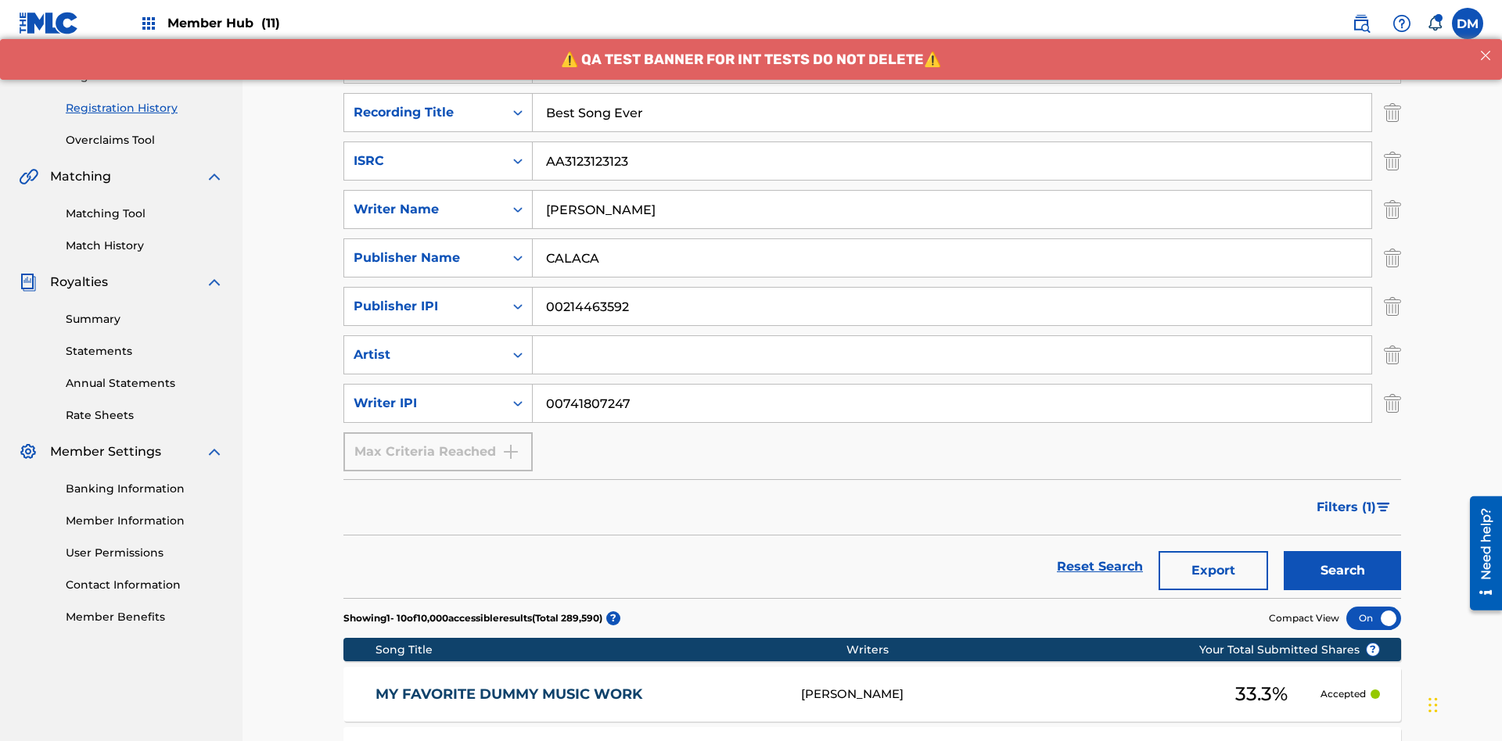
type input "Best Song Ever"
click at [952, 336] on input "Search Form" at bounding box center [952, 355] width 838 height 38
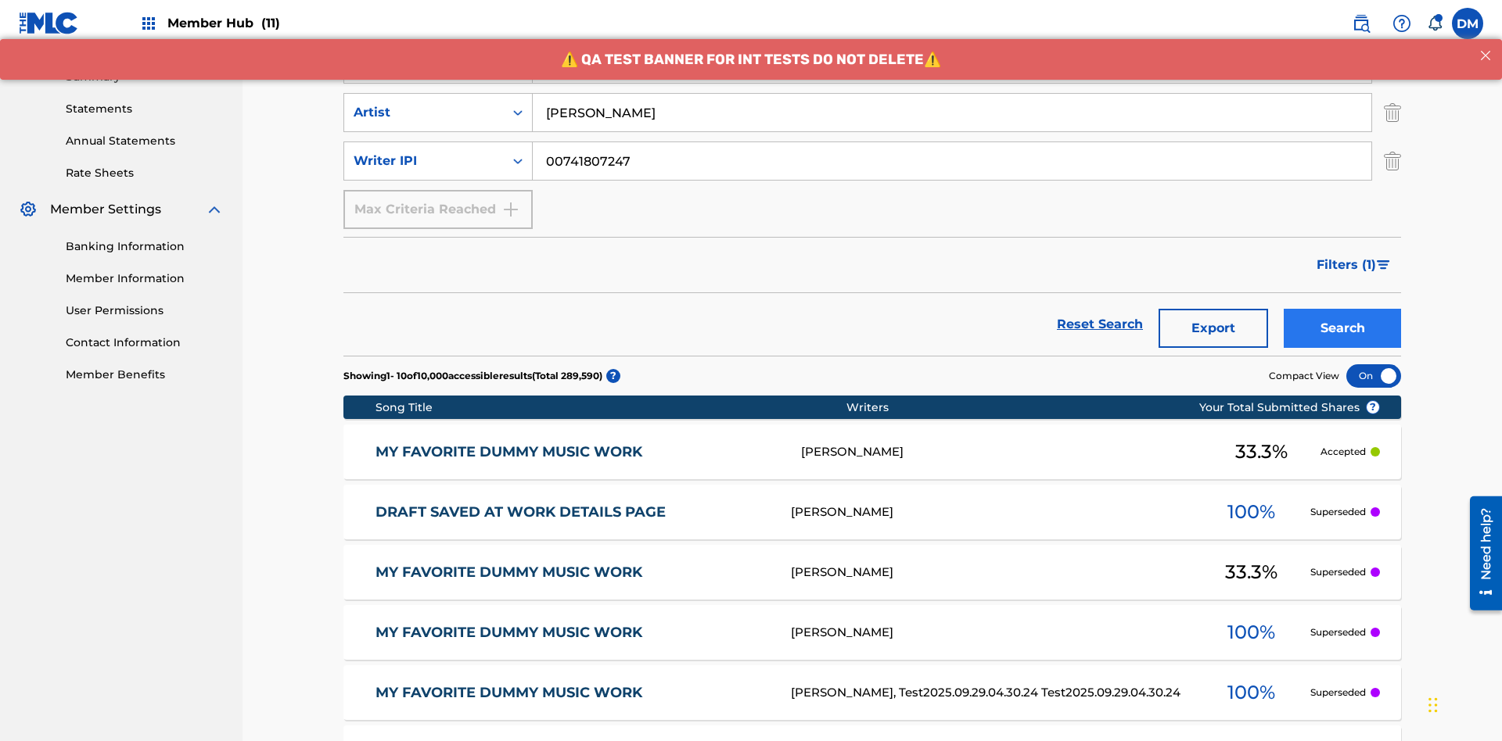
type input "[PERSON_NAME]"
click at [1342, 309] on button "Search" at bounding box center [1341, 328] width 117 height 39
